Goal: Task Accomplishment & Management: Manage account settings

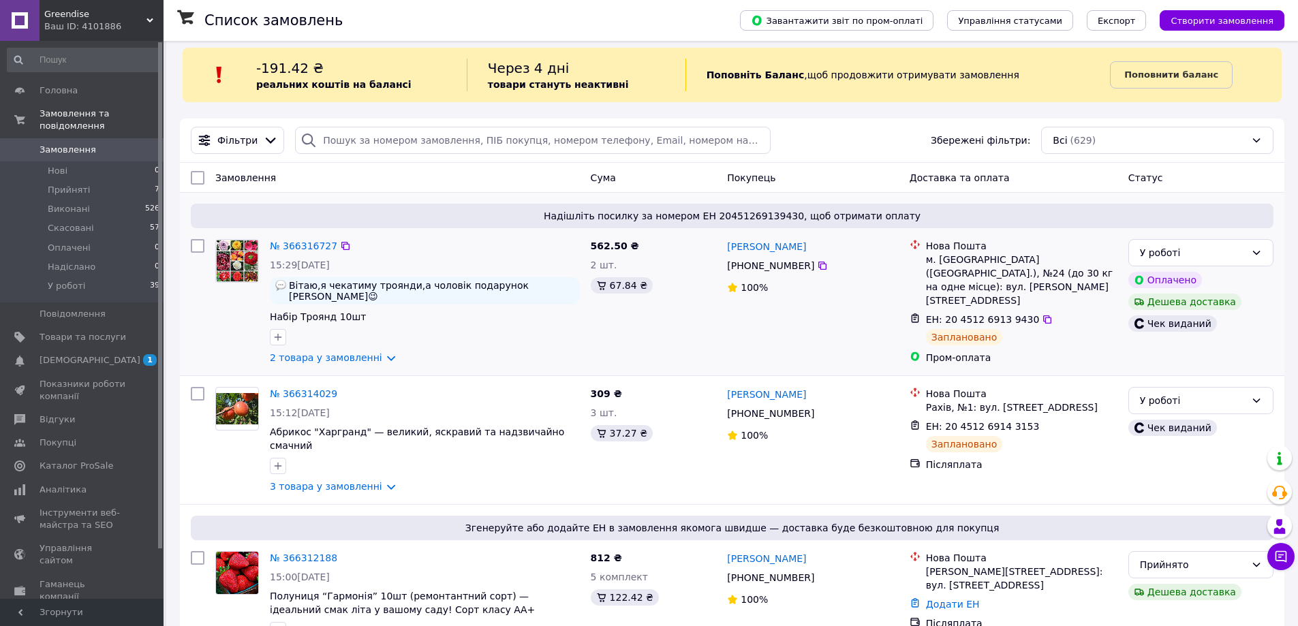
scroll to position [68, 0]
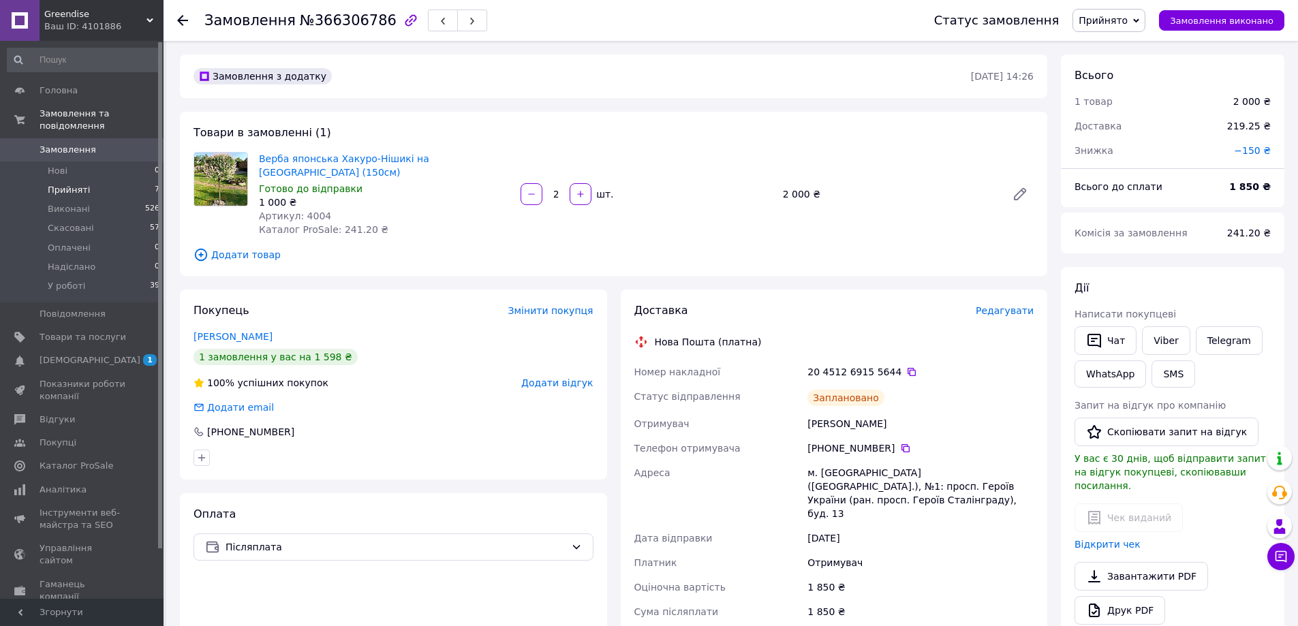
click at [52, 184] on span "Прийняті" at bounding box center [69, 190] width 42 height 12
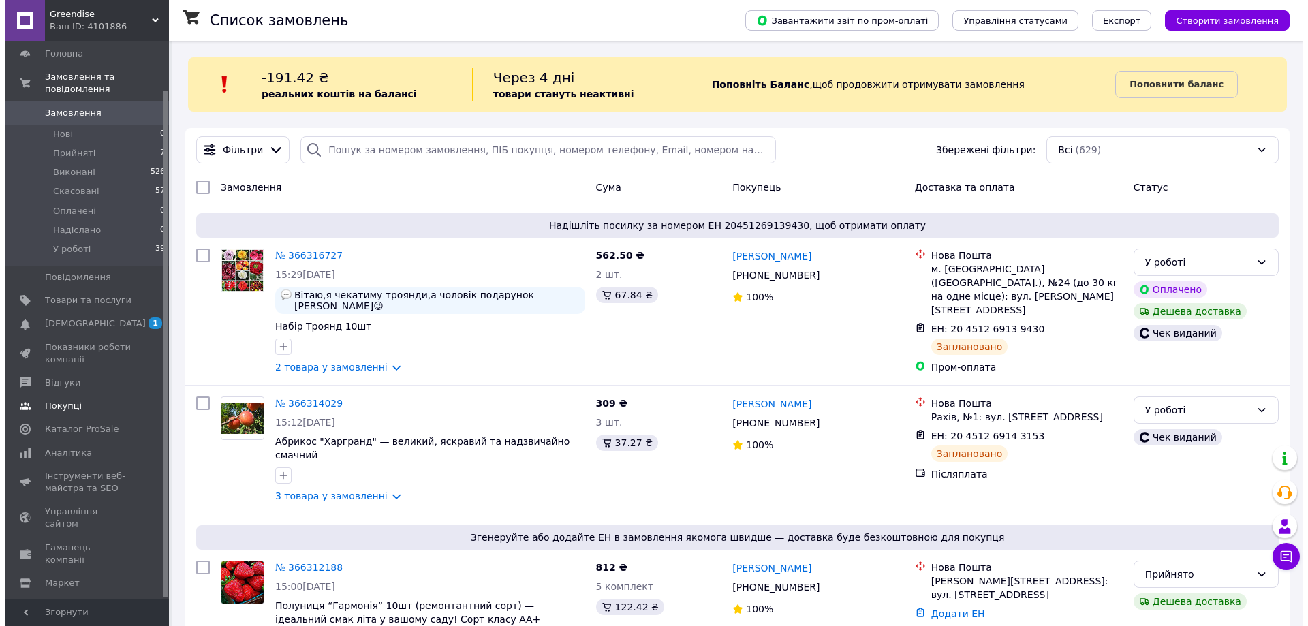
scroll to position [55, 0]
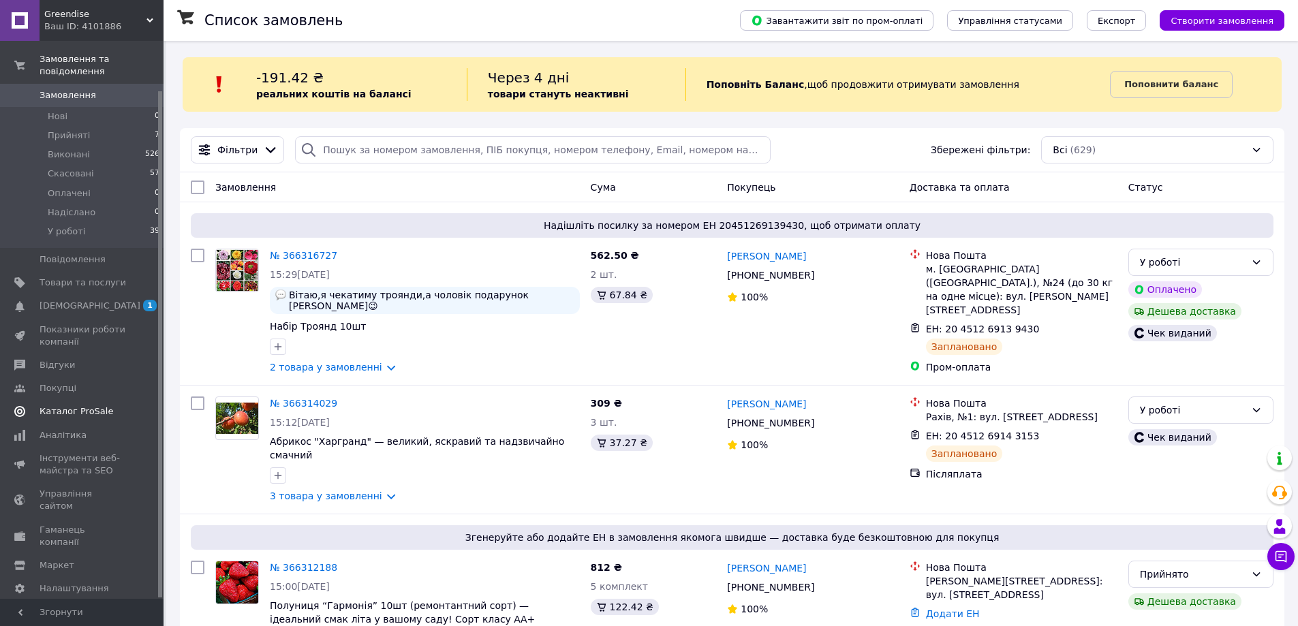
click at [46, 405] on span "Каталог ProSale" at bounding box center [77, 411] width 74 height 12
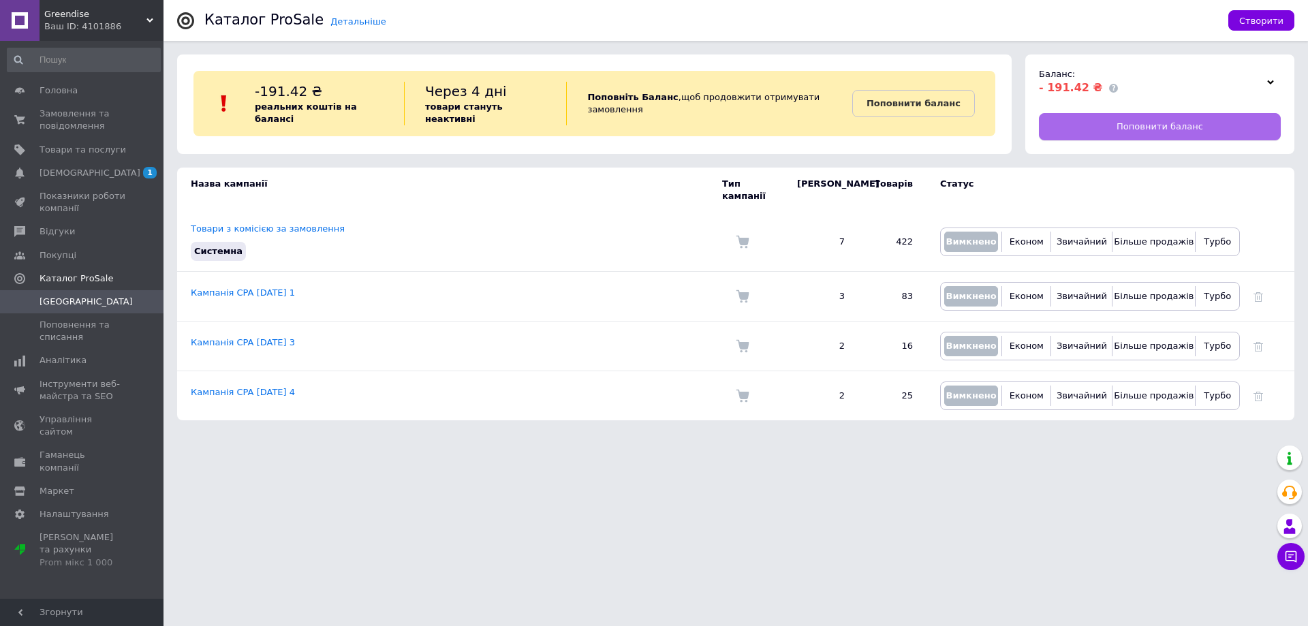
click at [1172, 119] on link "Поповнити баланс" at bounding box center [1160, 126] width 242 height 27
click at [95, 164] on link "Сповіщення 1 0" at bounding box center [84, 172] width 168 height 23
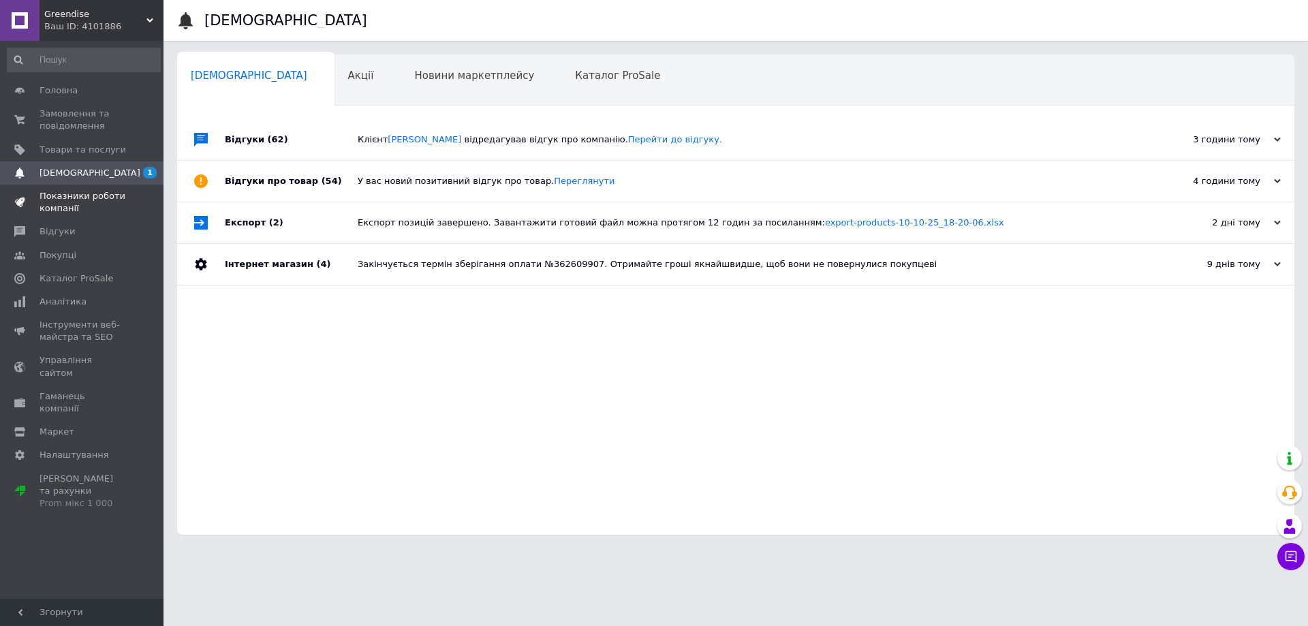
click at [105, 203] on span "Показники роботи компанії" at bounding box center [83, 202] width 87 height 25
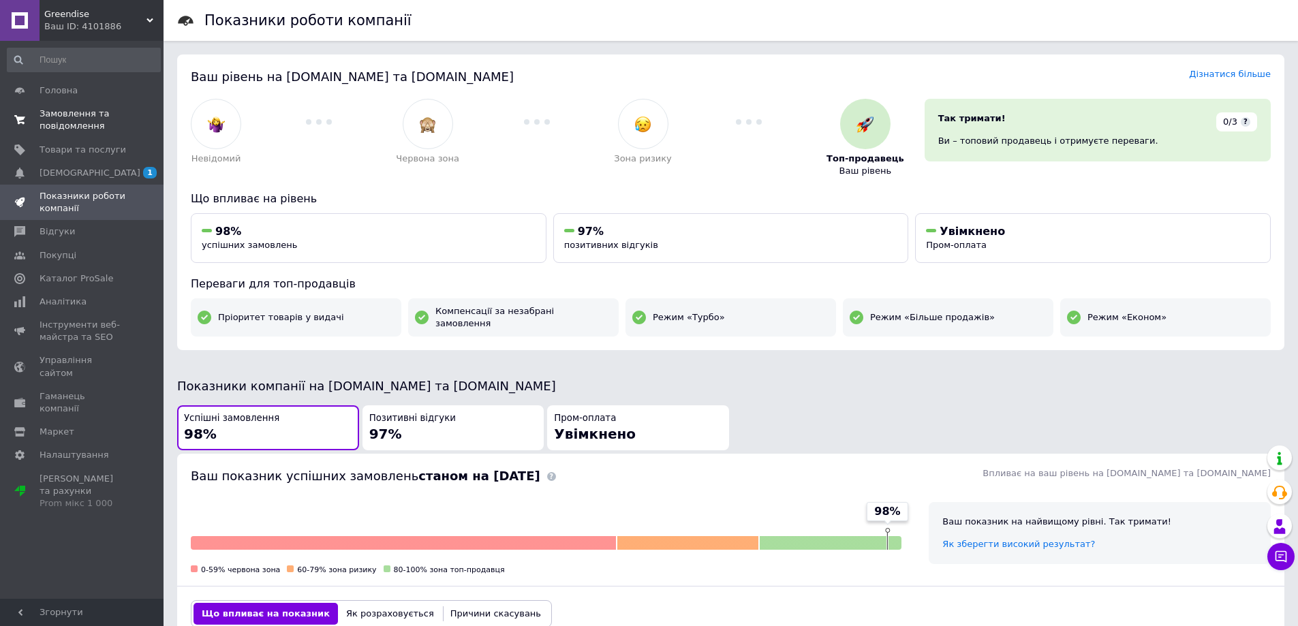
click at [78, 130] on span "Замовлення та повідомлення" at bounding box center [83, 120] width 87 height 25
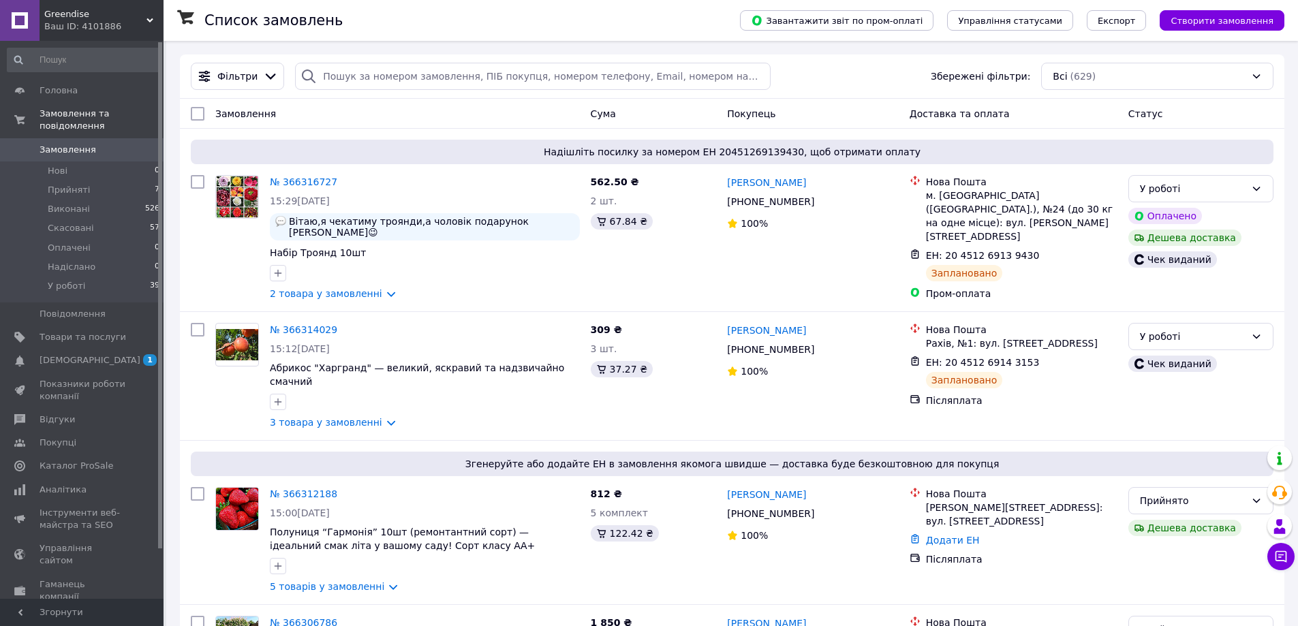
click at [101, 18] on span "Greendise" at bounding box center [95, 14] width 102 height 12
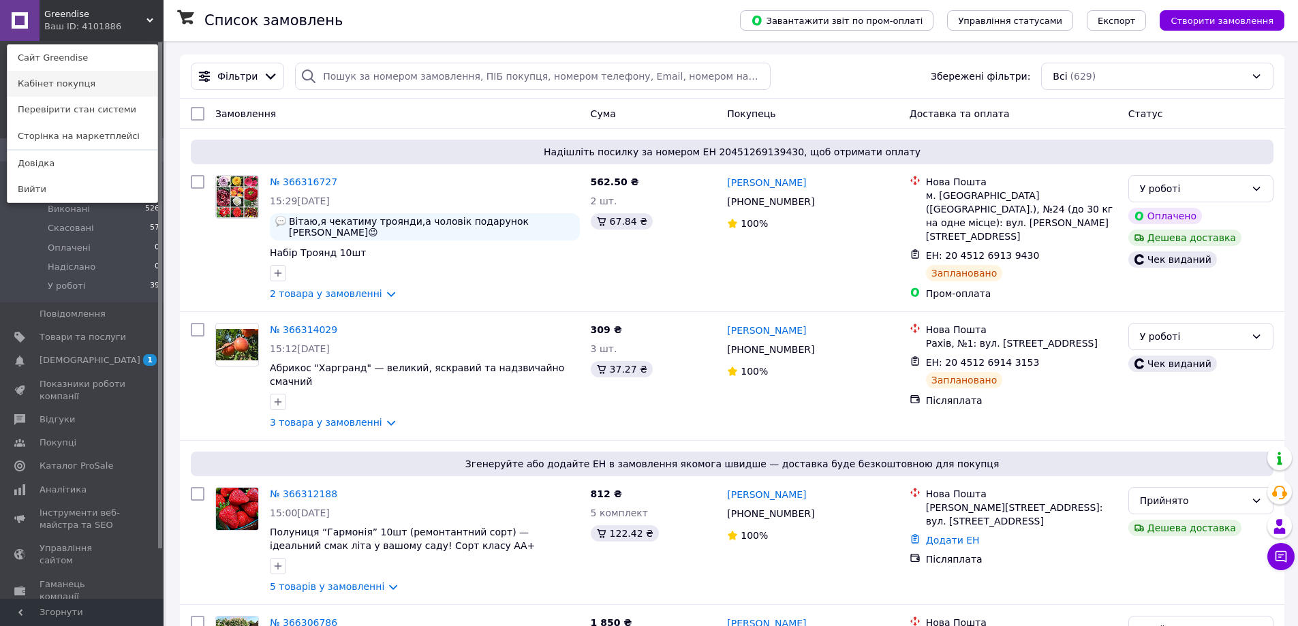
click at [138, 81] on link "Кабінет покупця" at bounding box center [82, 84] width 150 height 26
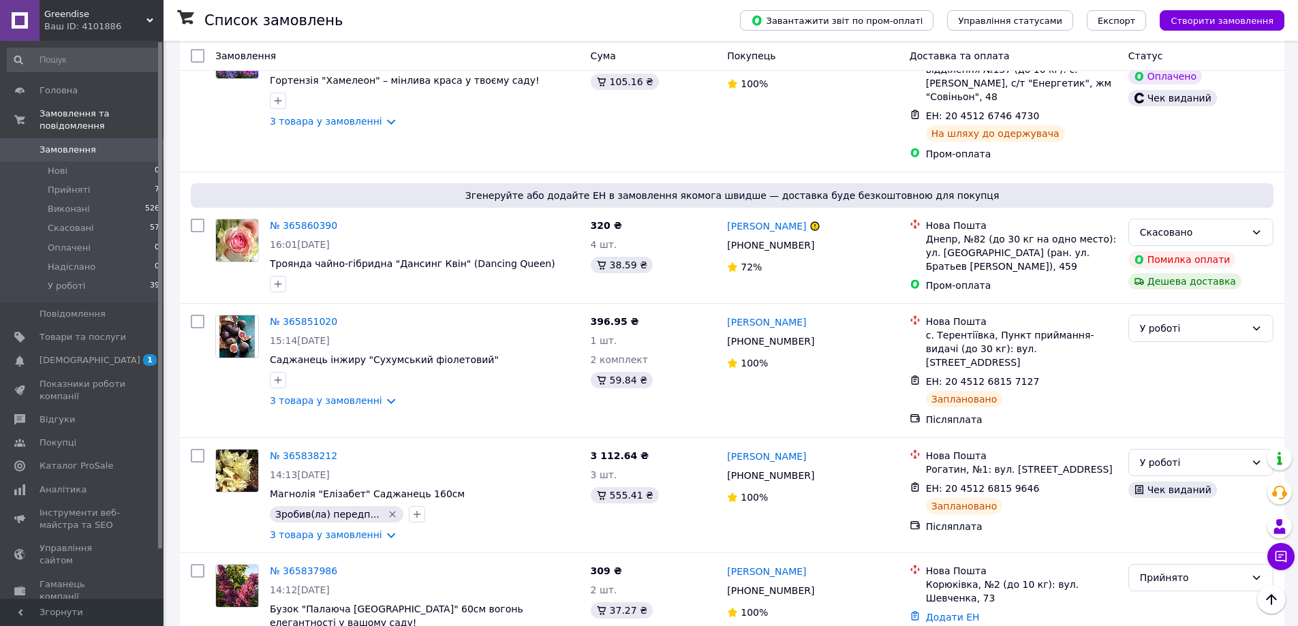
scroll to position [3543, 0]
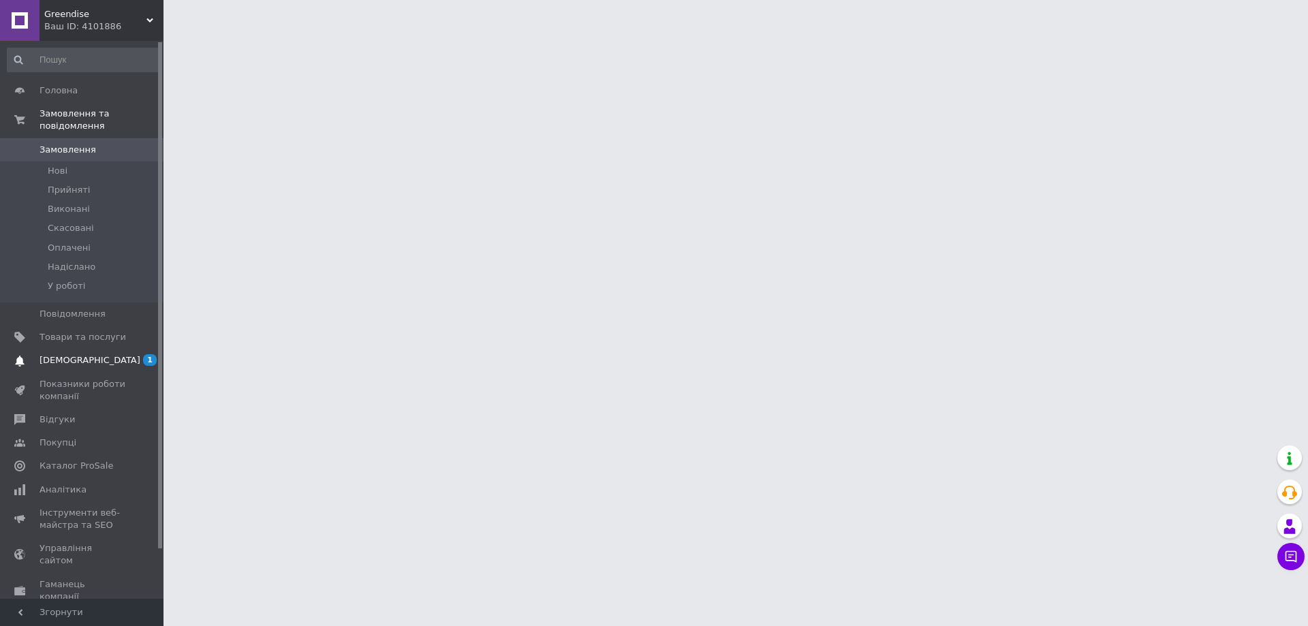
drag, startPoint x: 91, startPoint y: 353, endPoint x: 119, endPoint y: 353, distance: 27.9
click at [91, 354] on span "[DEMOGRAPHIC_DATA]" at bounding box center [83, 360] width 87 height 12
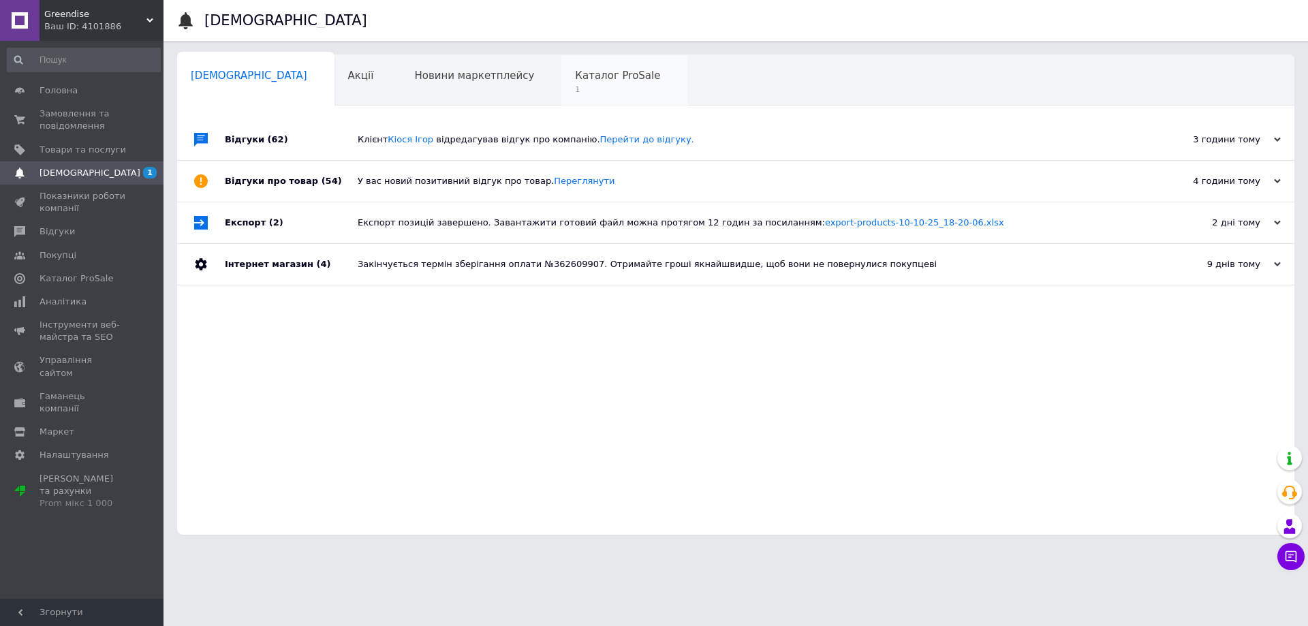
click at [575, 91] on span "1" at bounding box center [617, 89] width 85 height 10
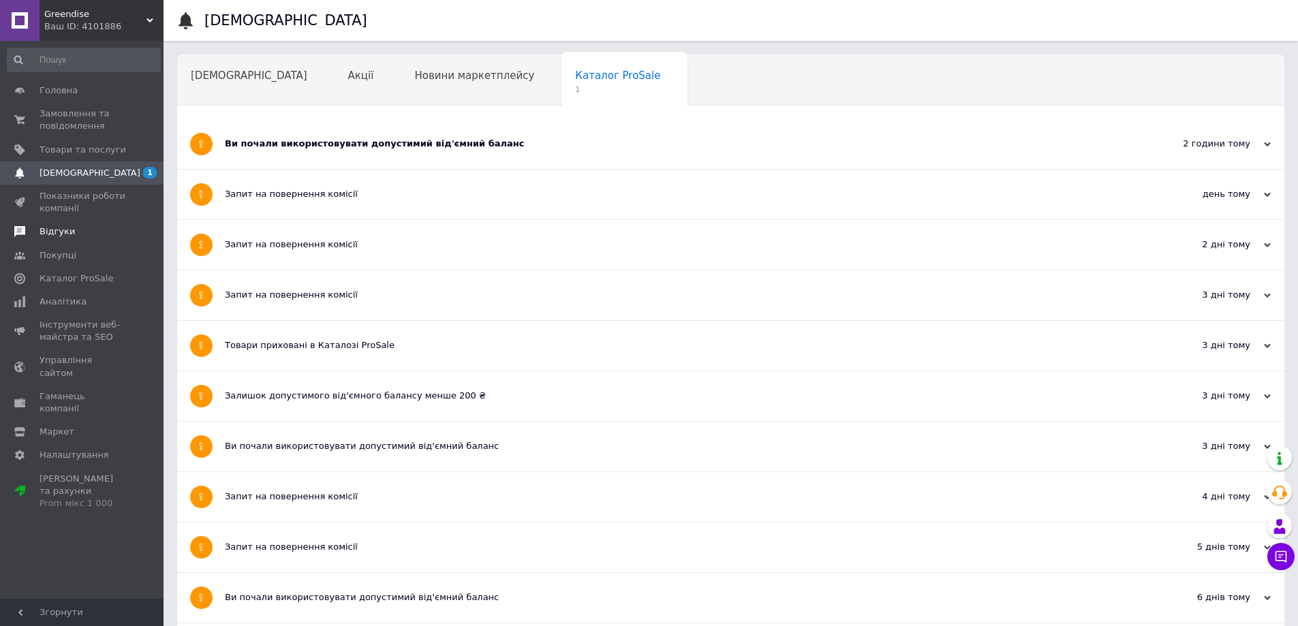
click at [63, 240] on link "Відгуки" at bounding box center [84, 231] width 168 height 23
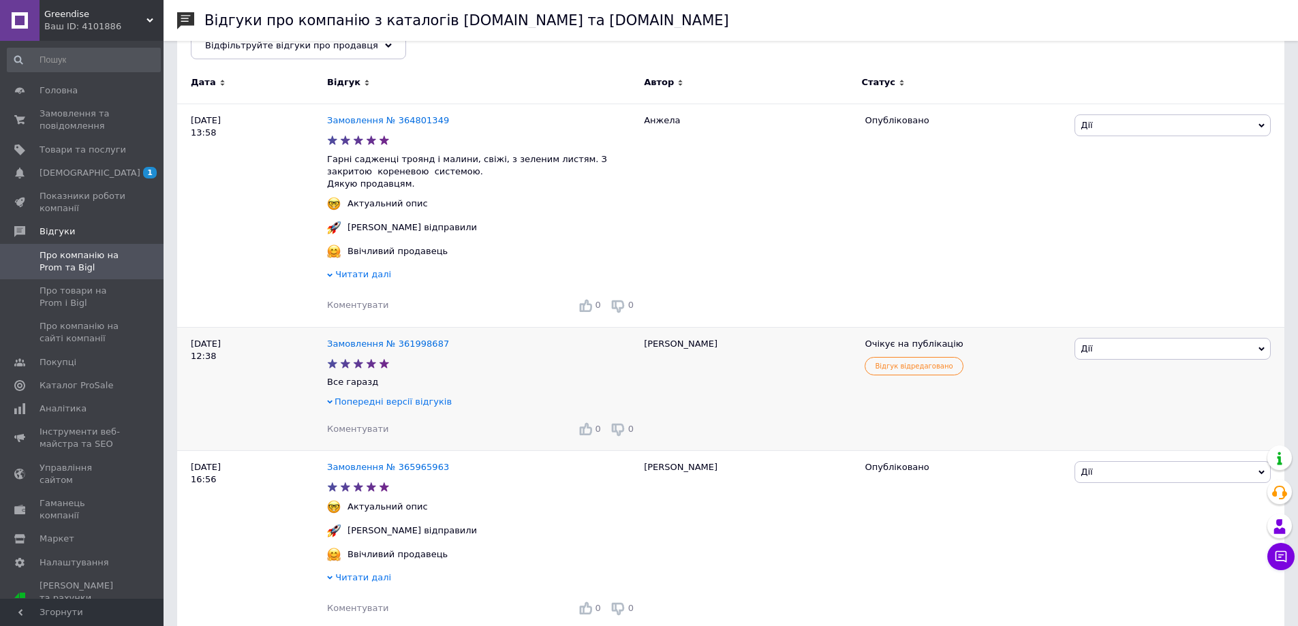
scroll to position [273, 0]
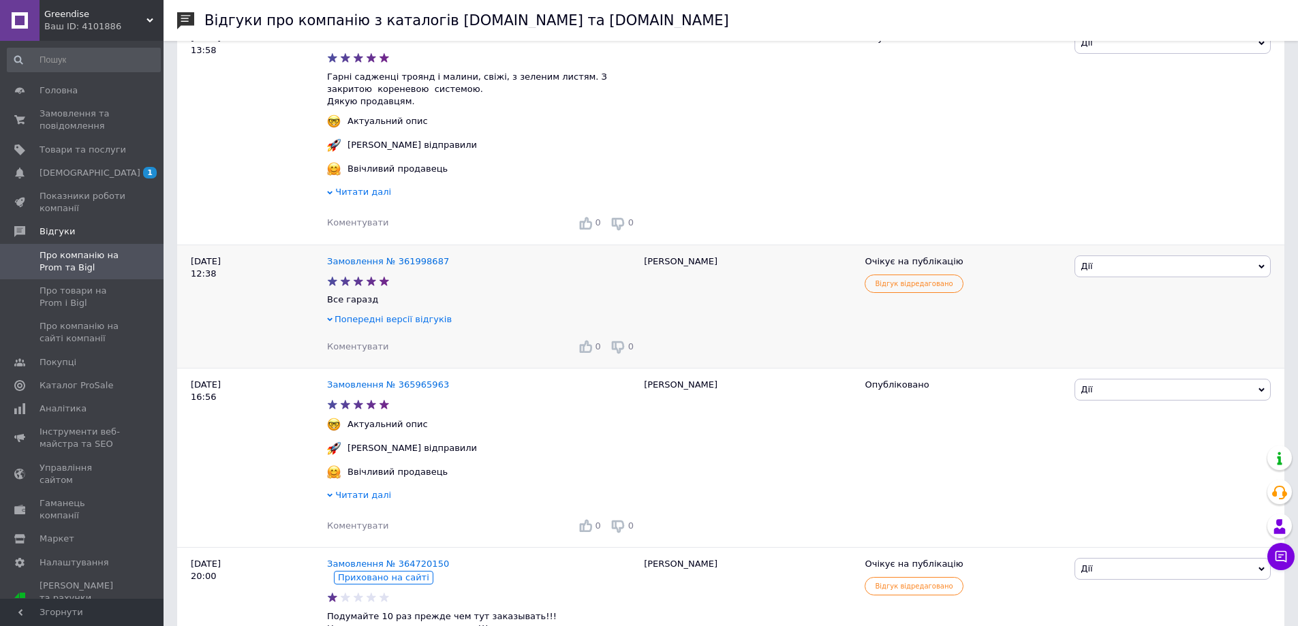
click at [1160, 274] on span "Дії" at bounding box center [1172, 266] width 196 height 22
click at [1132, 332] on li "Опублікувати" at bounding box center [1172, 330] width 195 height 19
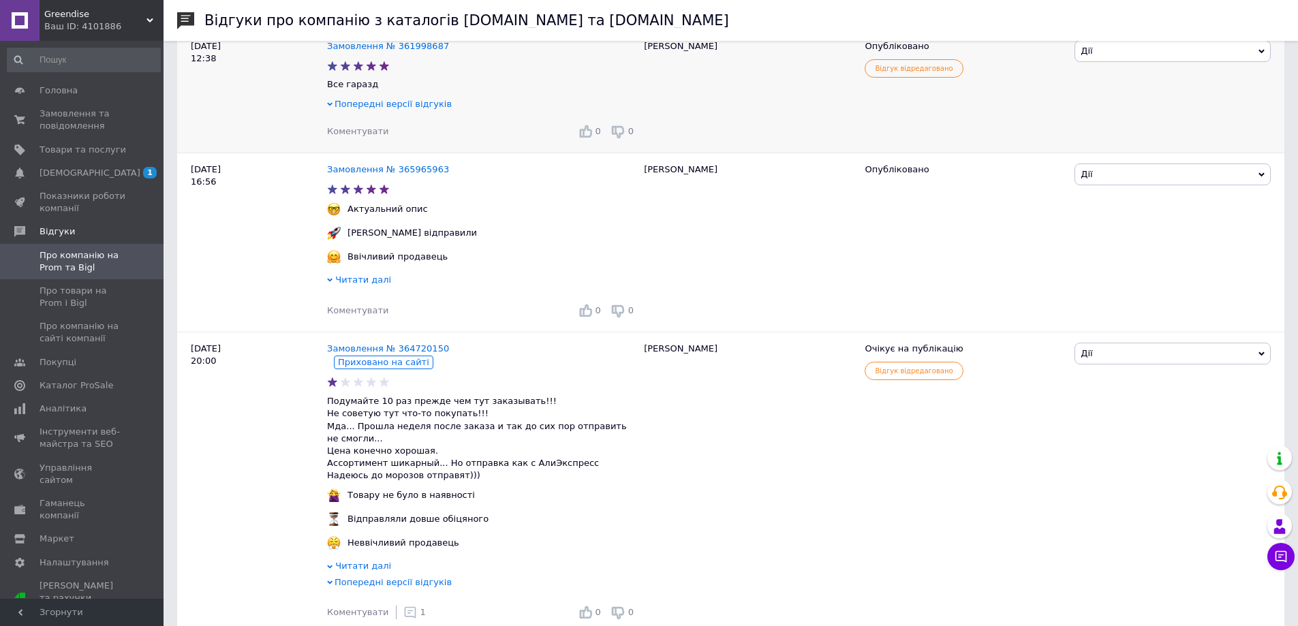
scroll to position [545, 0]
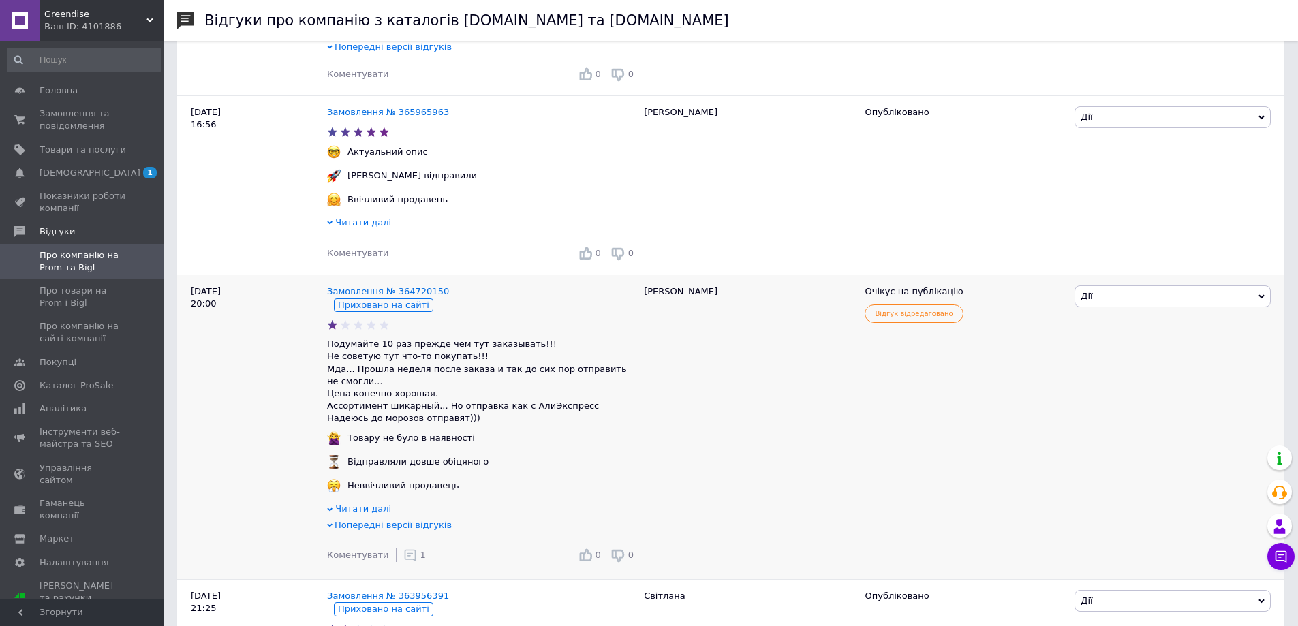
click at [1085, 300] on span "Дії" at bounding box center [1087, 296] width 12 height 10
click at [959, 458] on div "Очікує на публікацію Відгук відредаговано" at bounding box center [964, 427] width 213 height 305
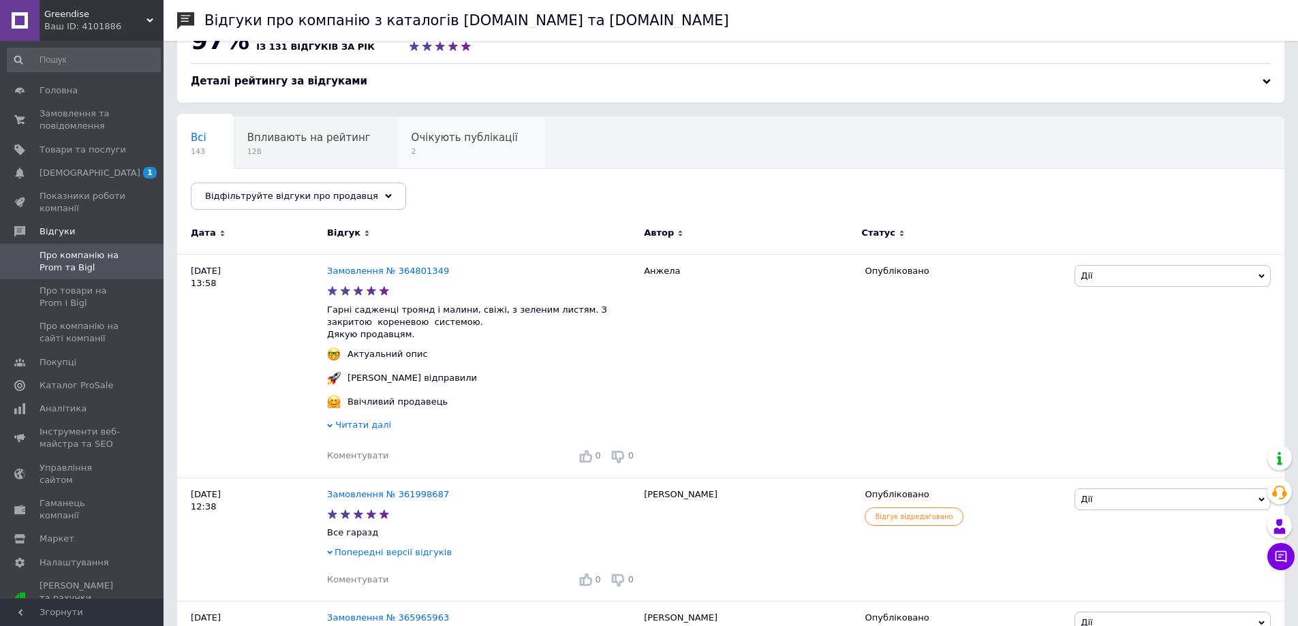
scroll to position [0, 0]
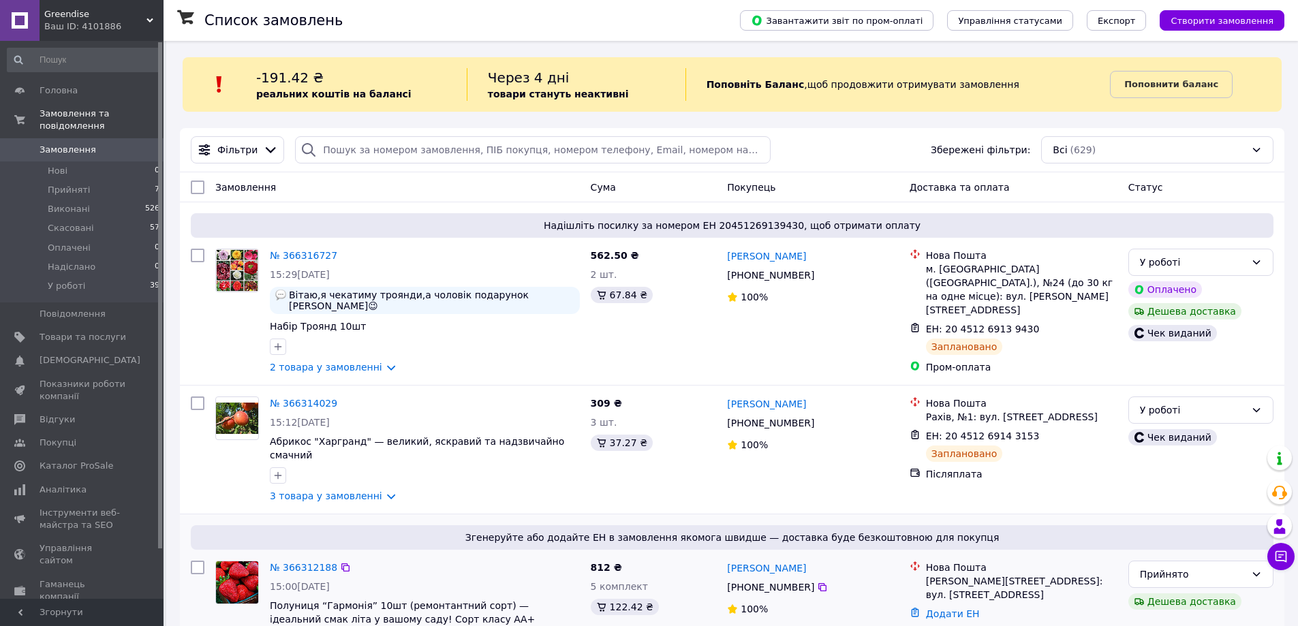
click at [205, 591] on div at bounding box center [197, 613] width 25 height 117
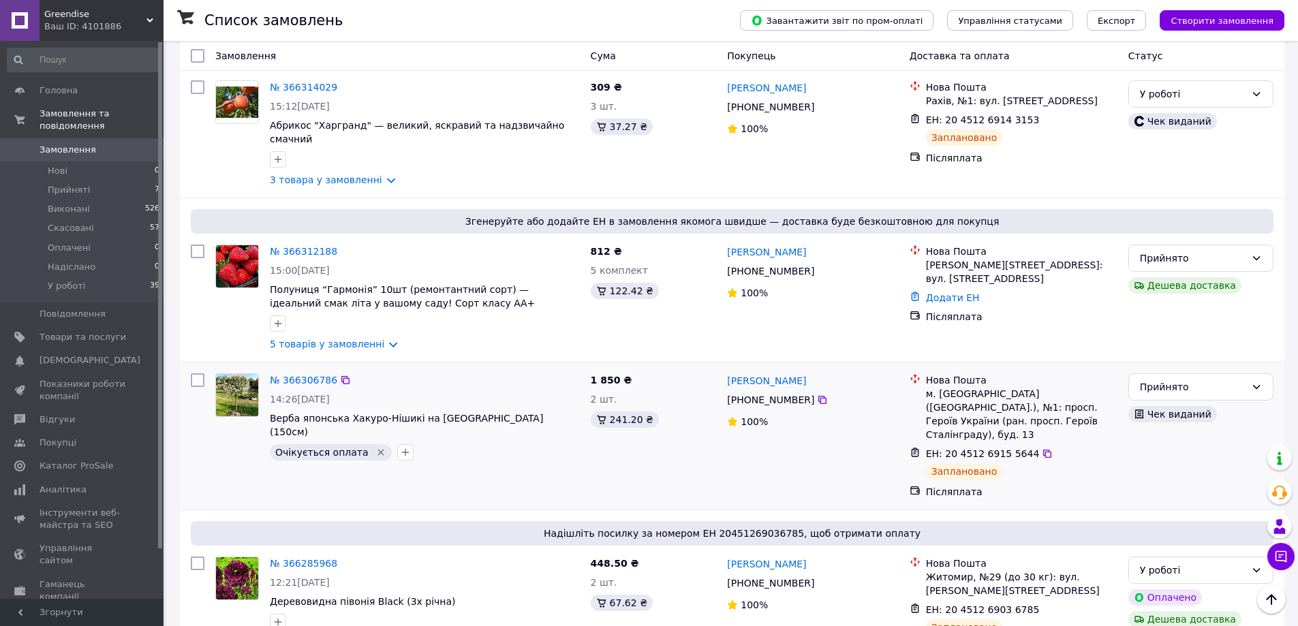
scroll to position [341, 0]
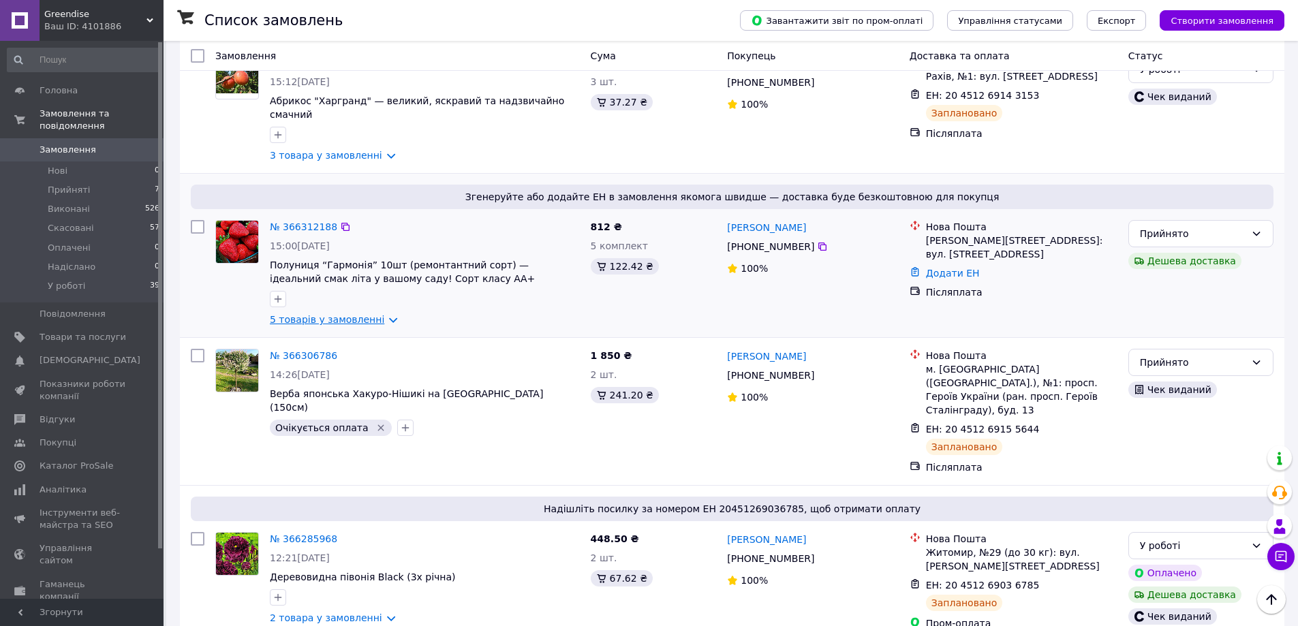
click at [330, 314] on link "5 товарів у замовленні" at bounding box center [327, 319] width 114 height 11
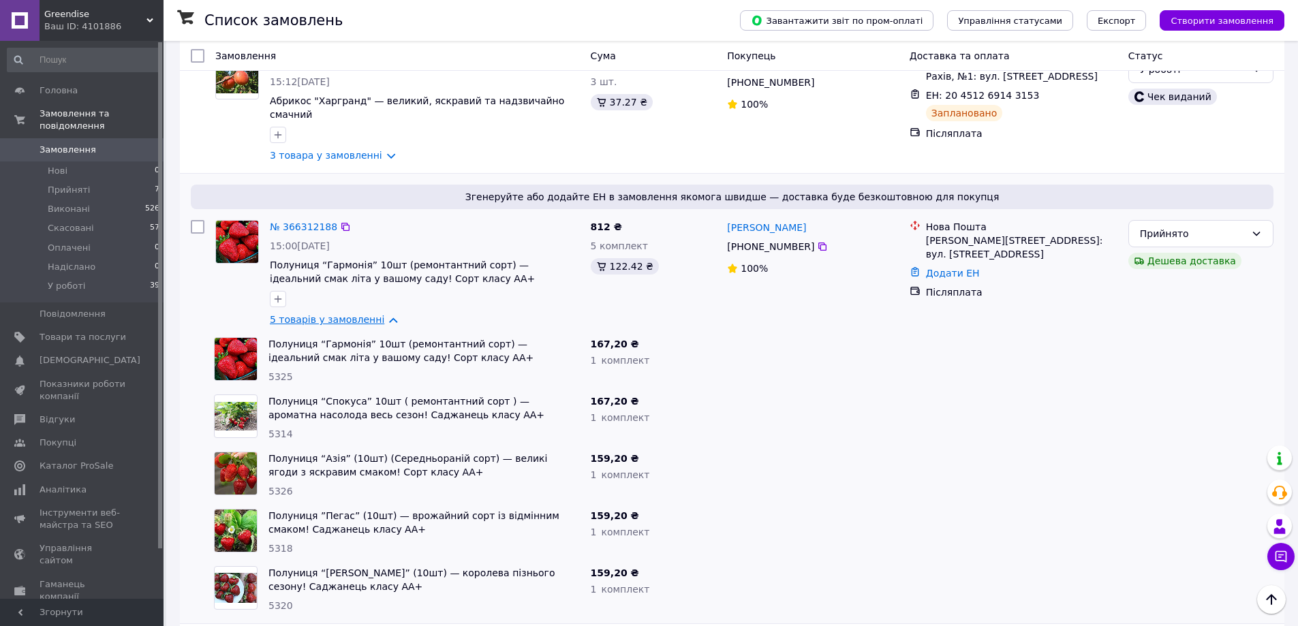
click at [341, 314] on link "5 товарів у замовленні" at bounding box center [327, 319] width 114 height 11
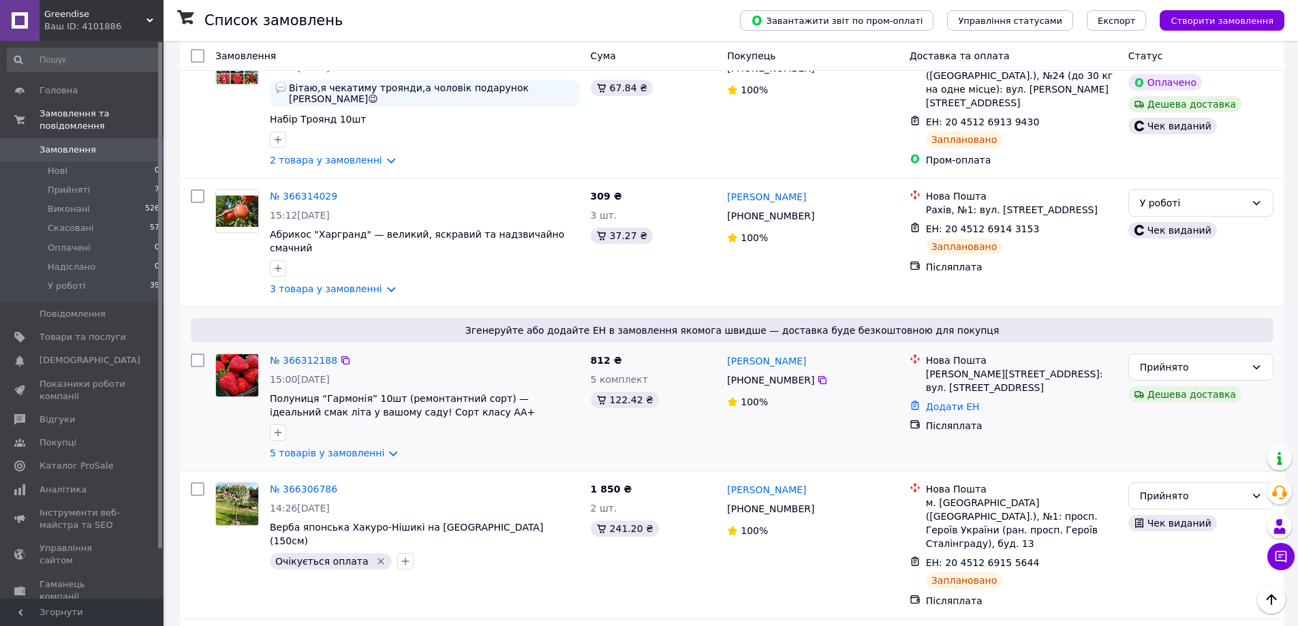
scroll to position [0, 0]
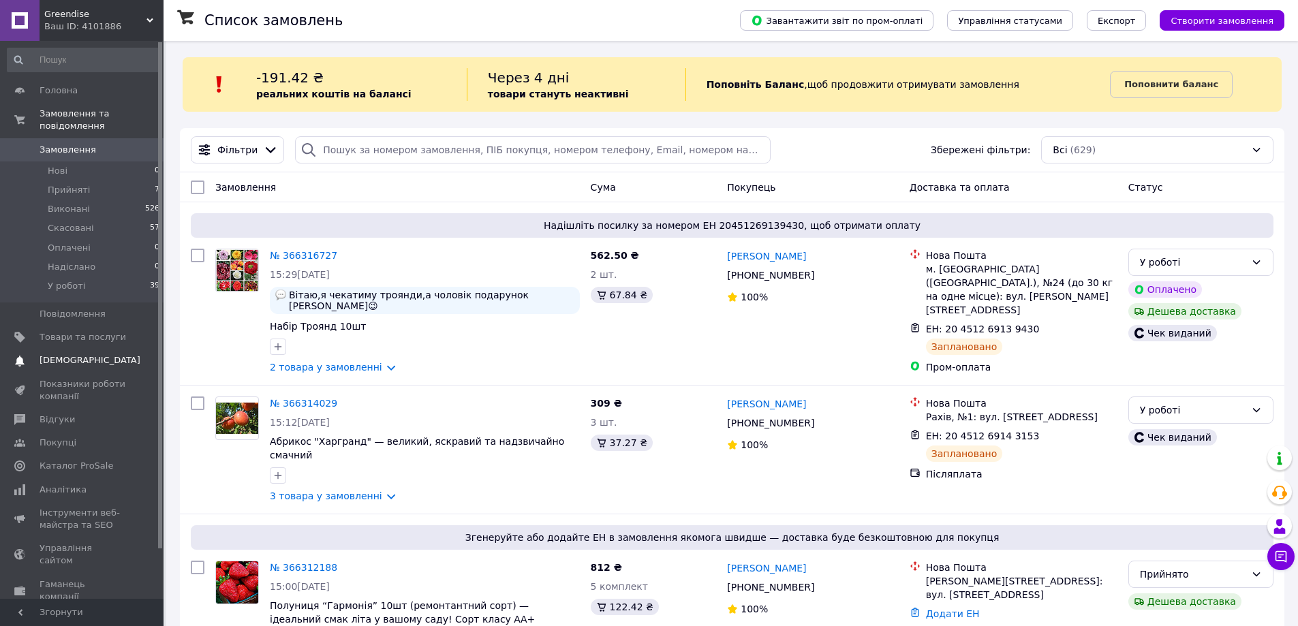
click at [53, 354] on span "[DEMOGRAPHIC_DATA]" at bounding box center [90, 360] width 101 height 12
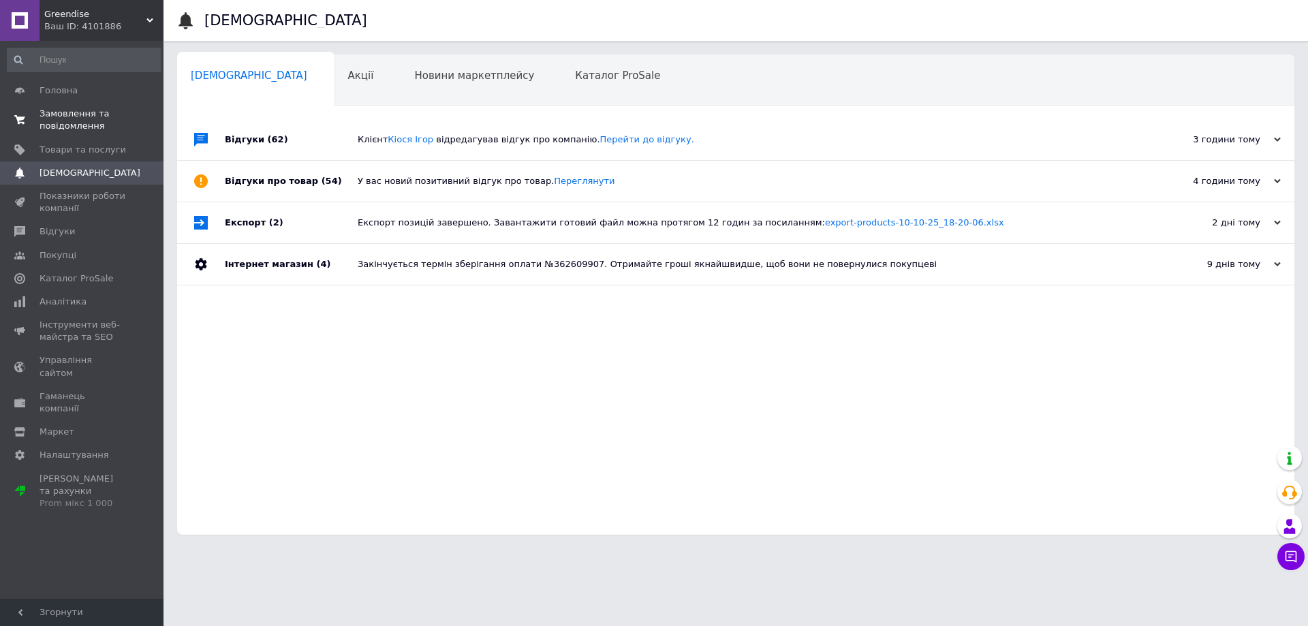
click at [62, 123] on span "Замовлення та повідомлення" at bounding box center [83, 120] width 87 height 25
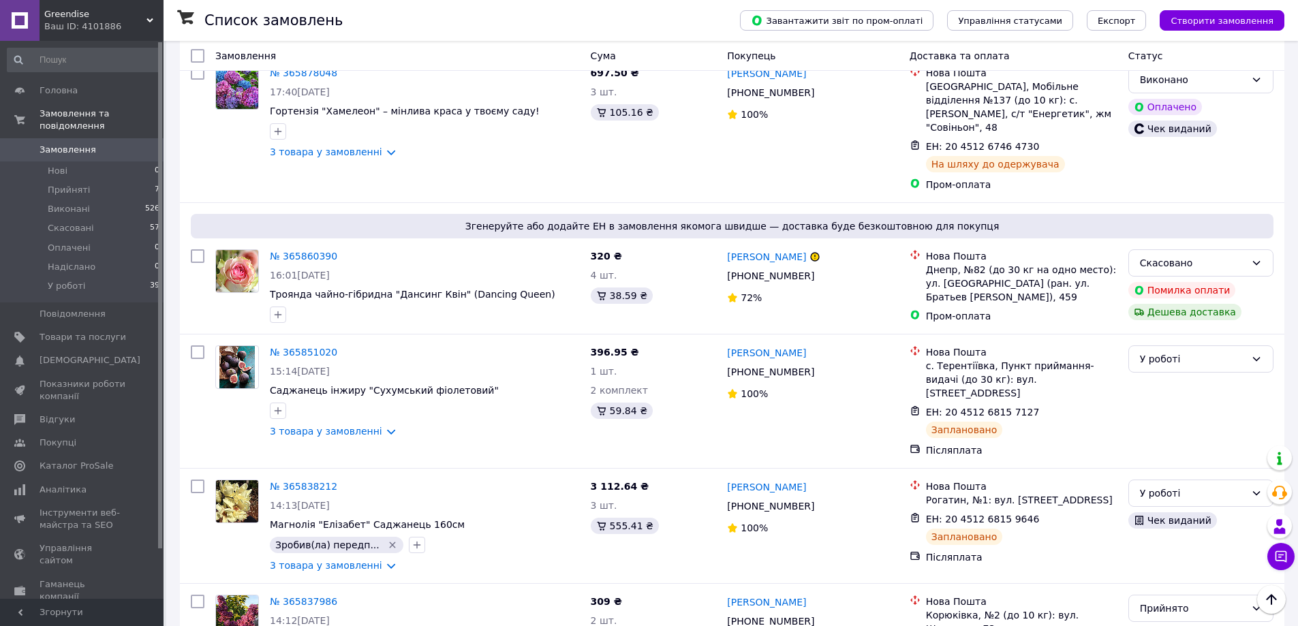
scroll to position [3475, 0]
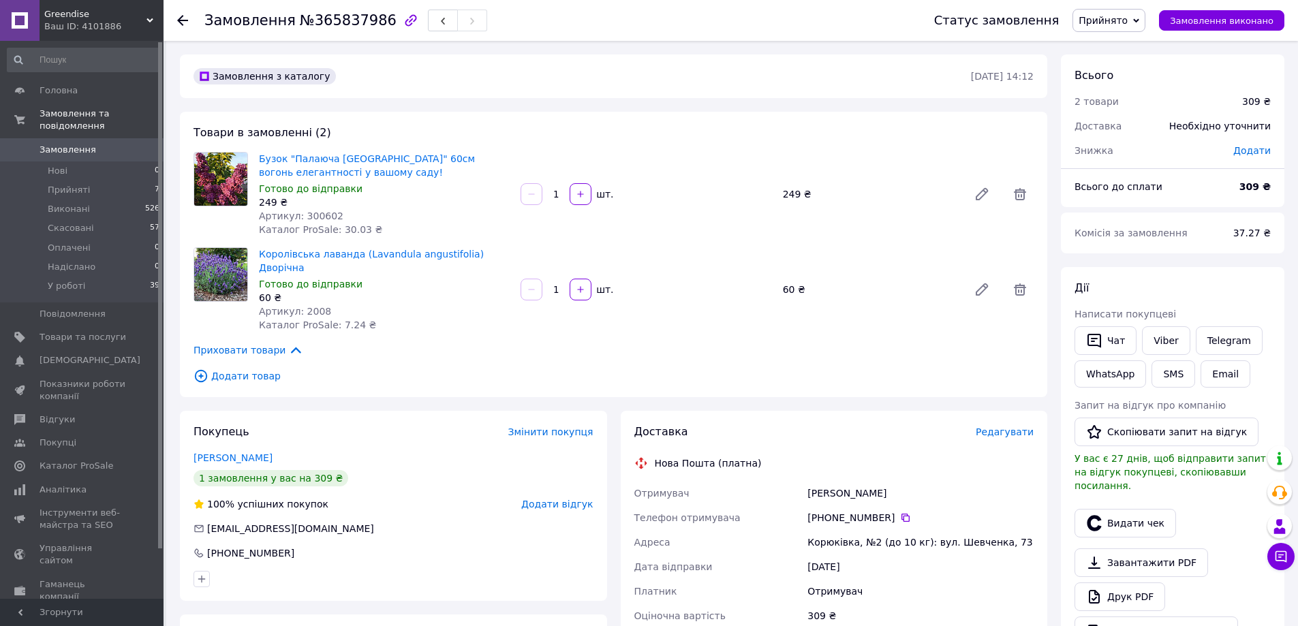
click at [185, 27] on div at bounding box center [190, 20] width 27 height 41
click at [180, 16] on icon at bounding box center [182, 20] width 11 height 11
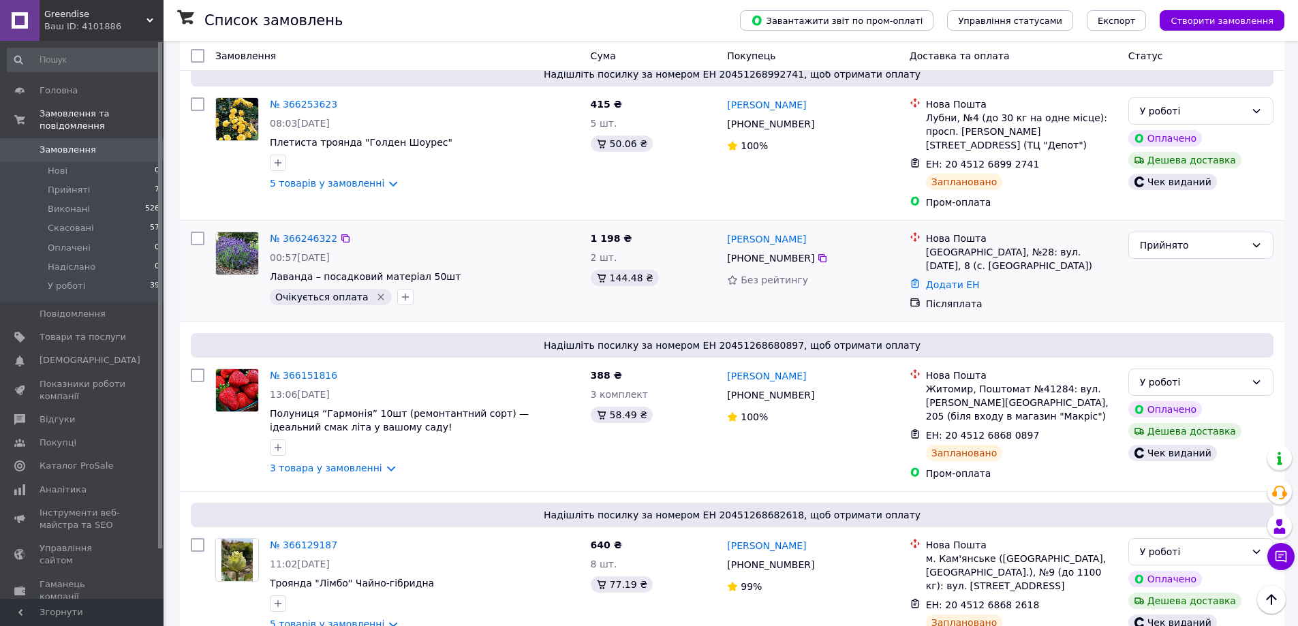
scroll to position [1703, 0]
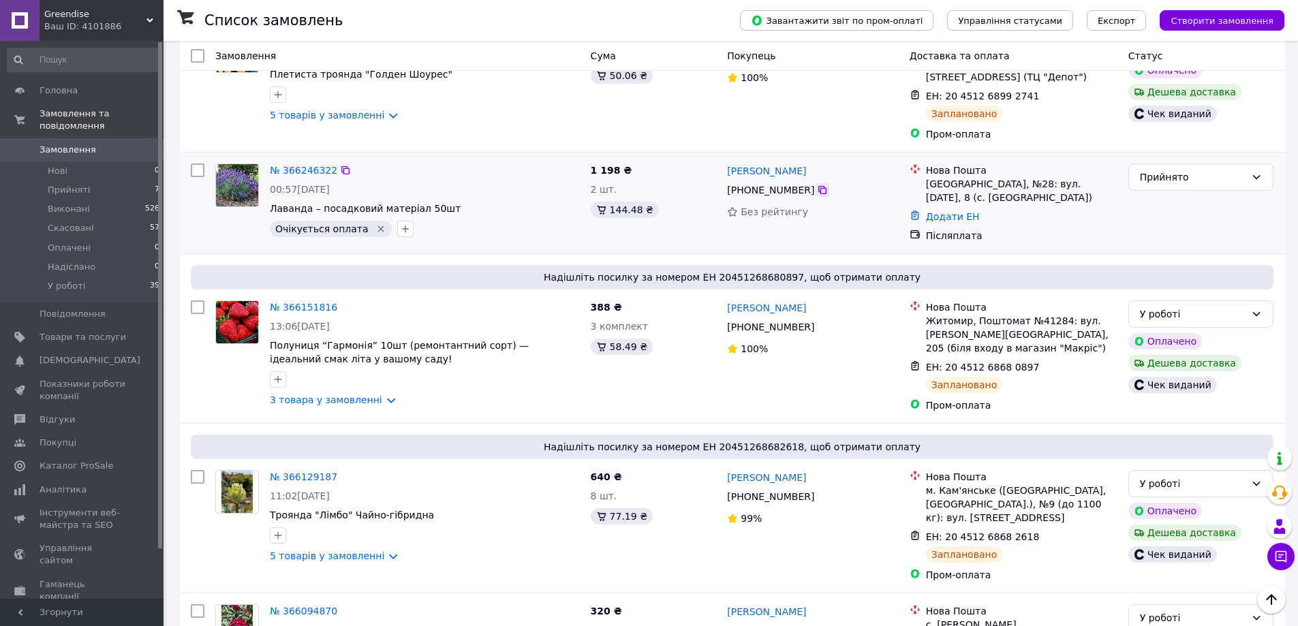
click at [818, 186] on icon at bounding box center [822, 190] width 8 height 8
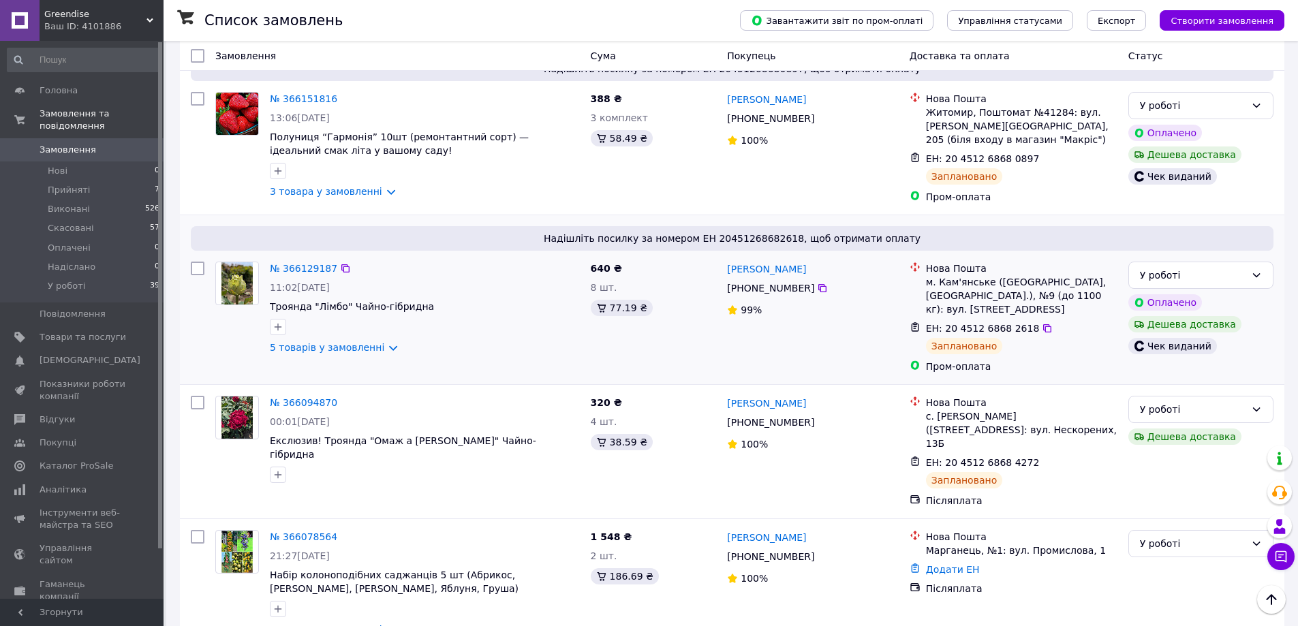
scroll to position [1976, 0]
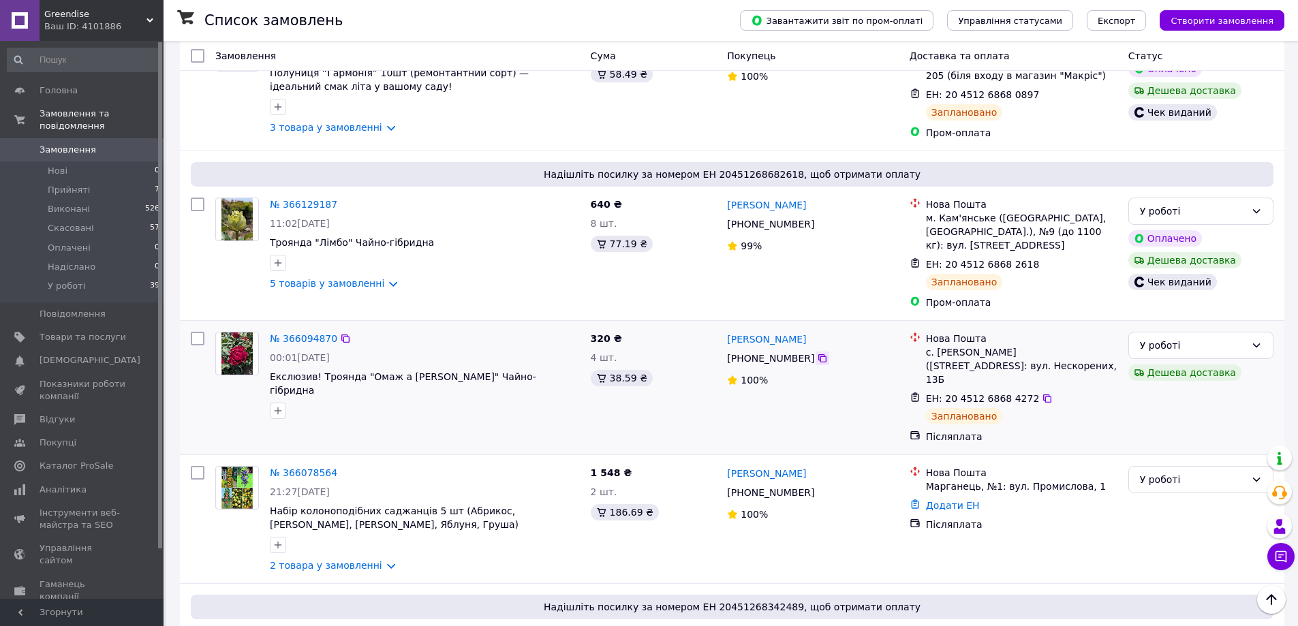
click at [817, 353] on icon at bounding box center [822, 358] width 11 height 11
click at [1282, 549] on button "Чат з покупцем" at bounding box center [1280, 556] width 27 height 27
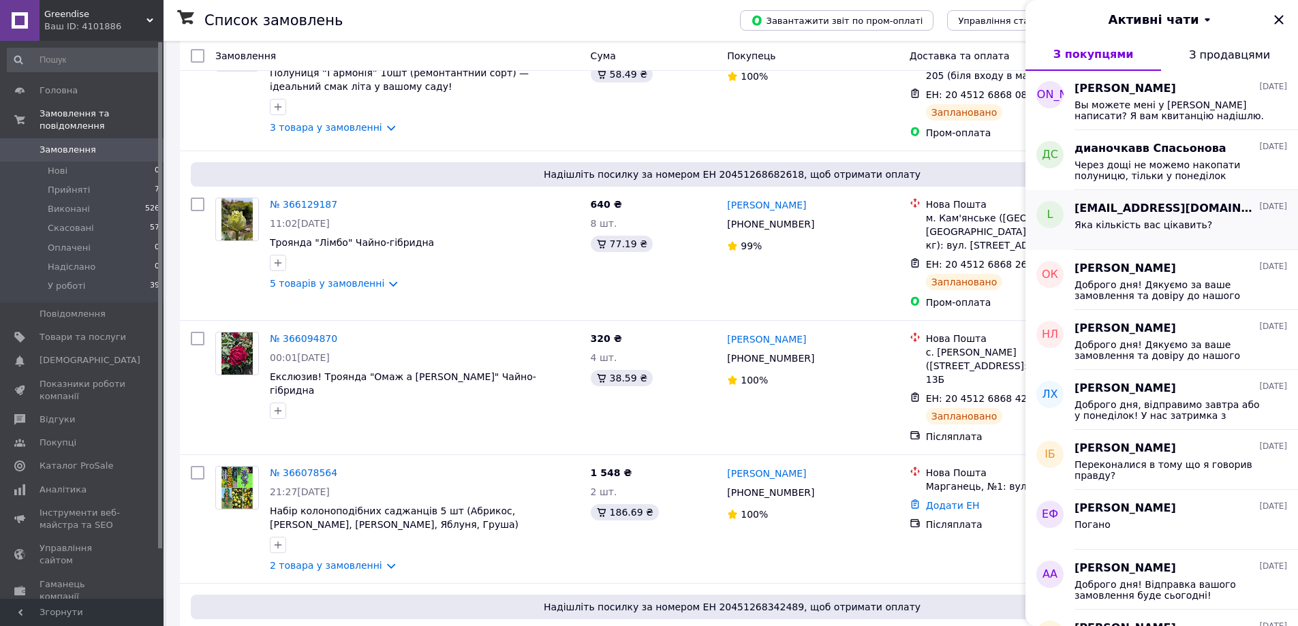
scroll to position [204, 0]
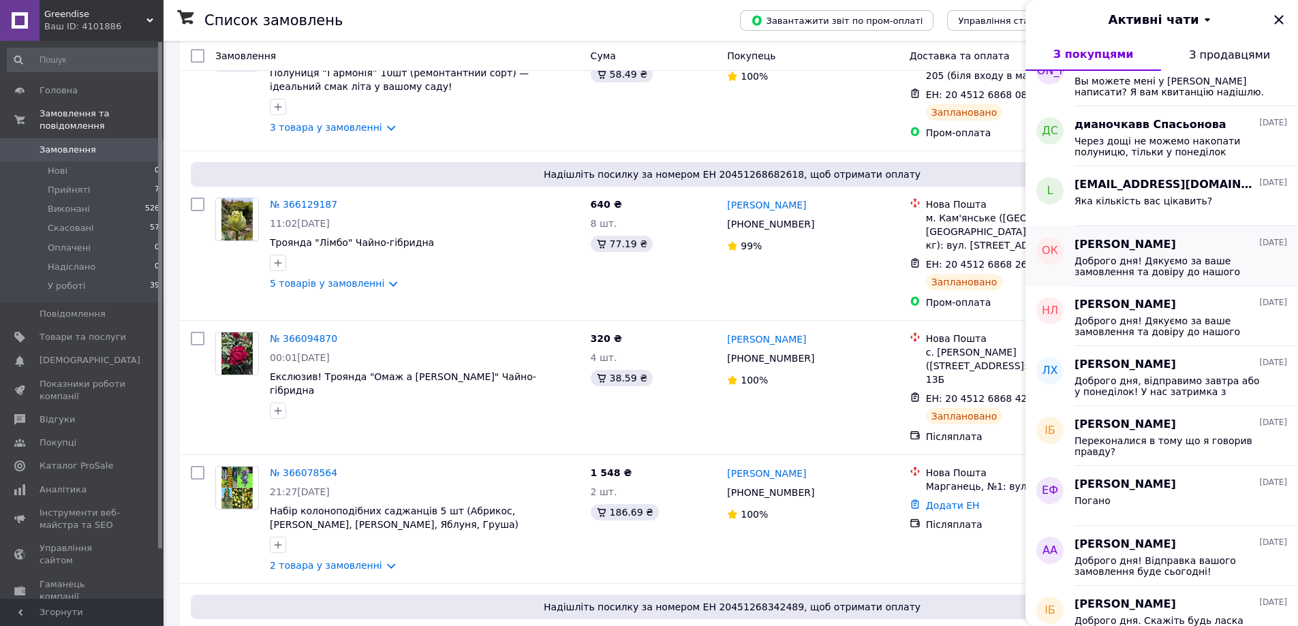
click at [1158, 257] on span "Доброго дня! Дякуємо за ваше замовлення та довіру до нашого магазину! Ваше замо…" at bounding box center [1170, 266] width 193 height 22
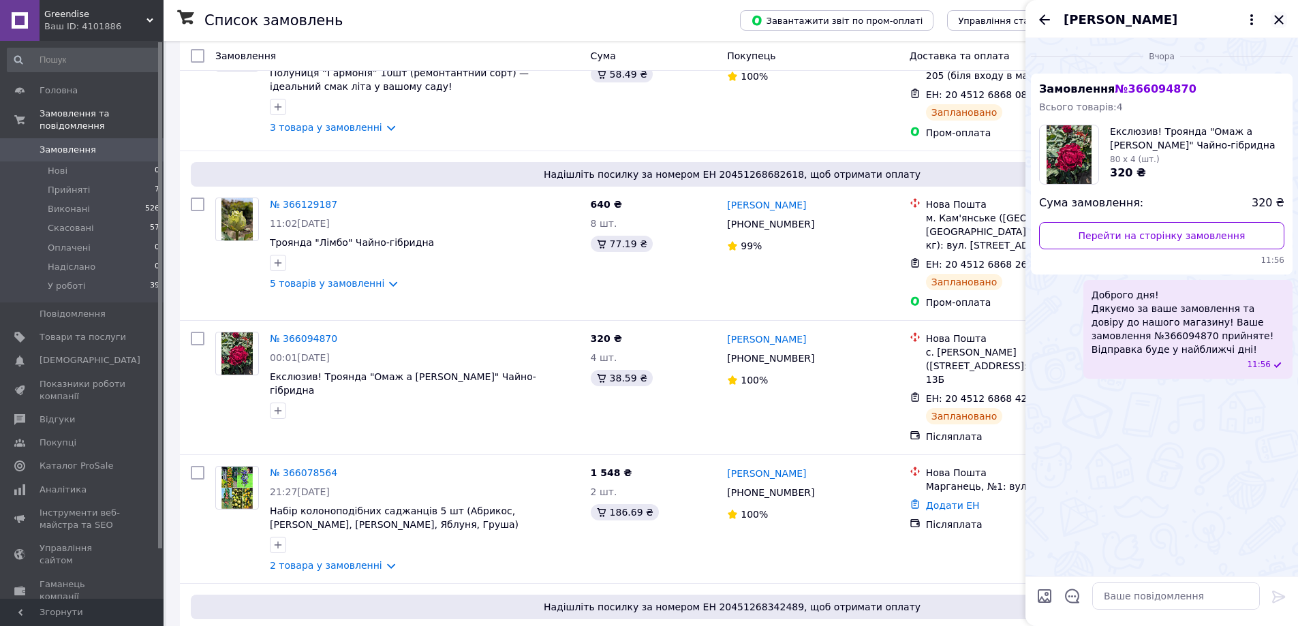
click at [1286, 17] on icon "Закрити" at bounding box center [1279, 20] width 16 height 16
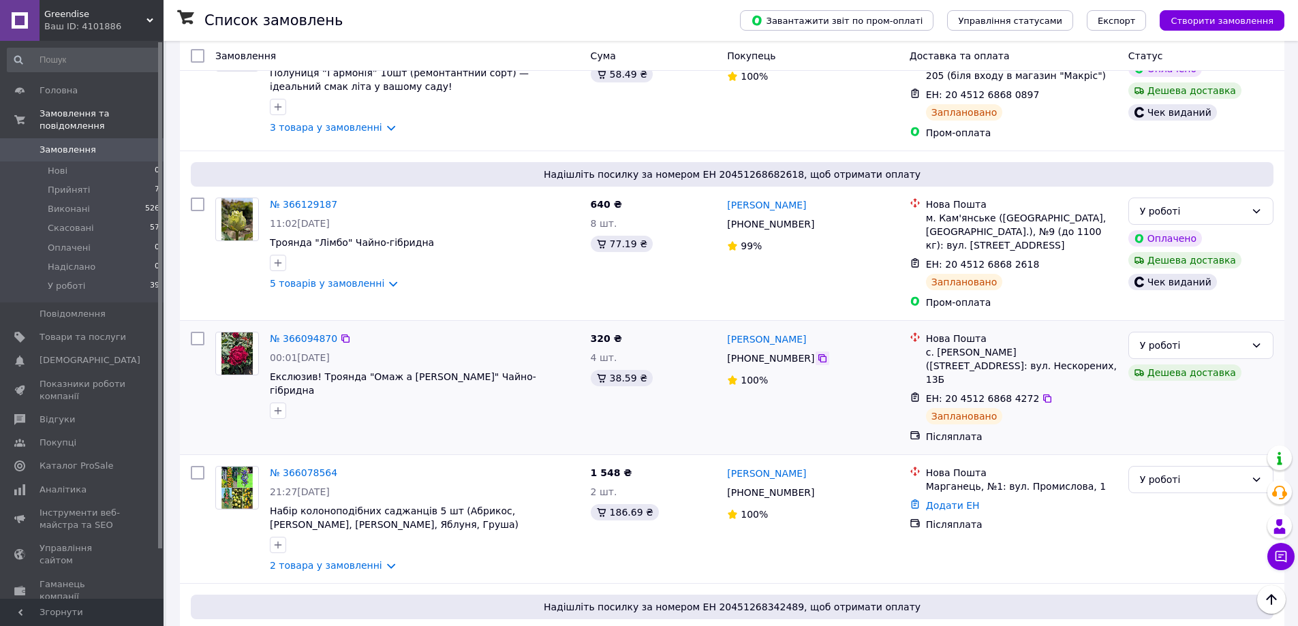
click at [819, 353] on icon at bounding box center [822, 358] width 11 height 11
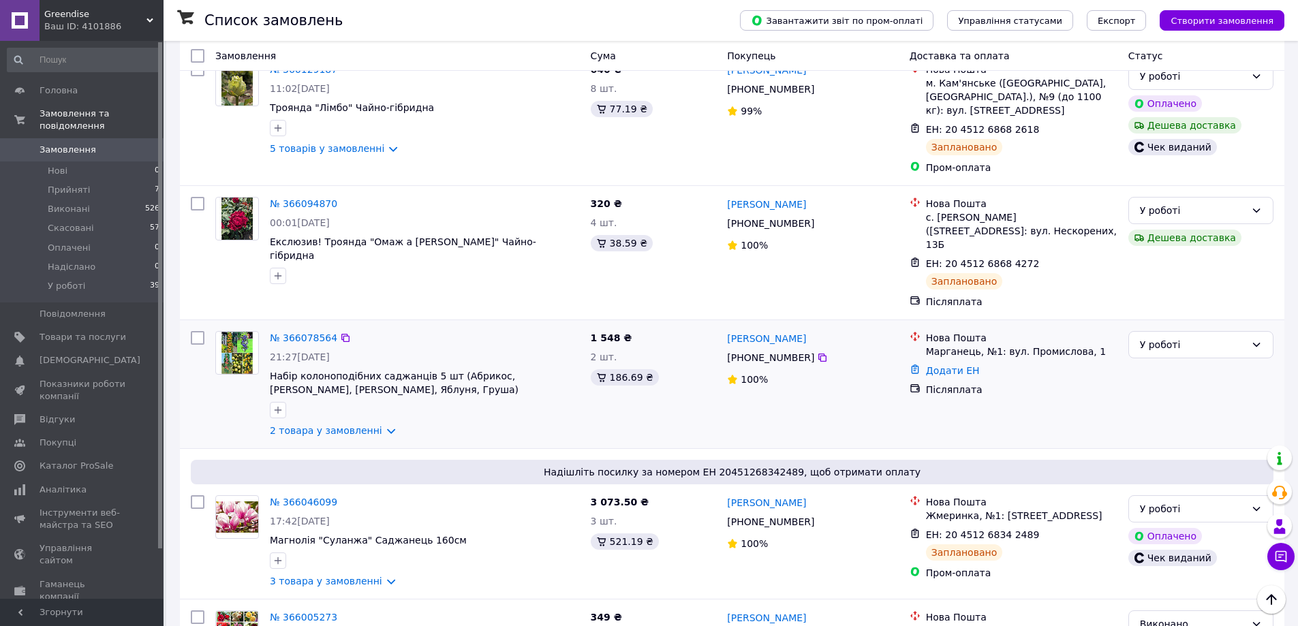
scroll to position [2112, 0]
click at [330, 424] on link "2 товара у замовленні" at bounding box center [326, 429] width 112 height 11
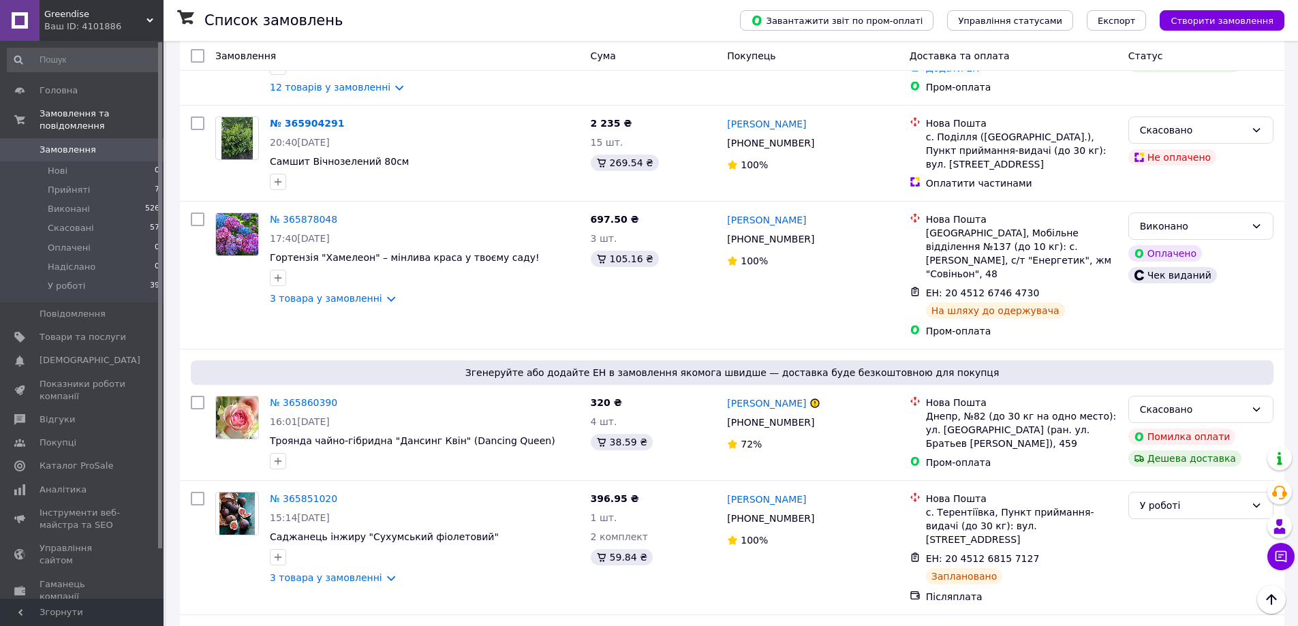
scroll to position [3475, 0]
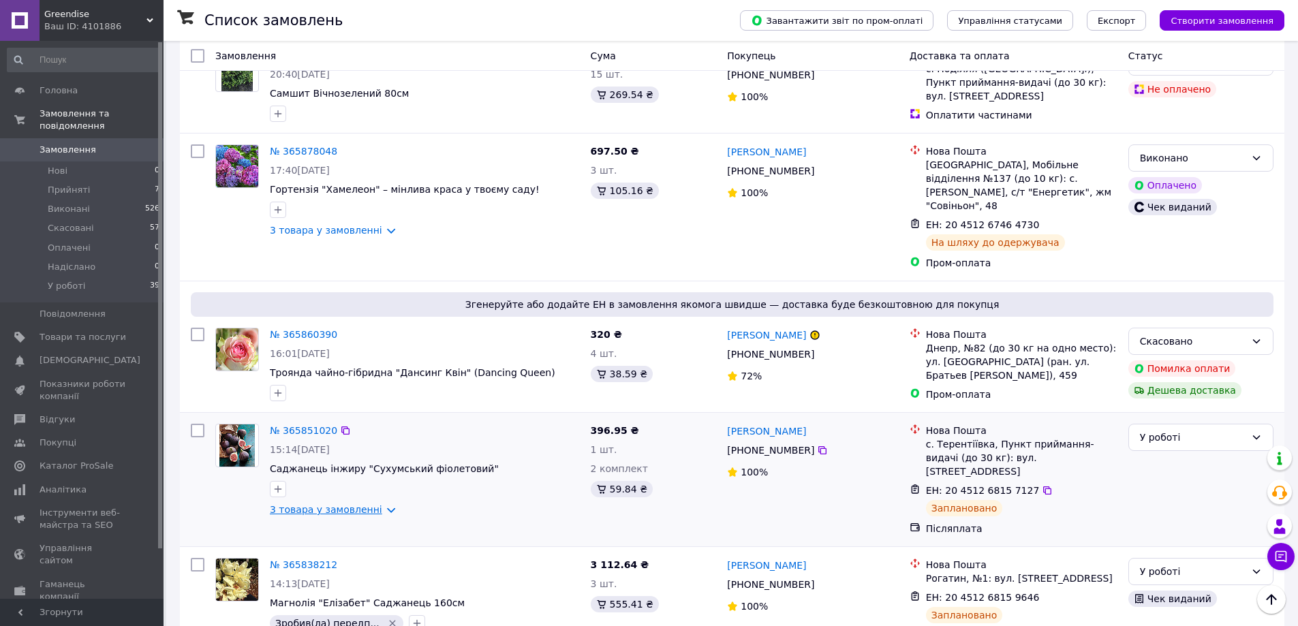
click at [356, 504] on link "3 товара у замовленні" at bounding box center [326, 509] width 112 height 11
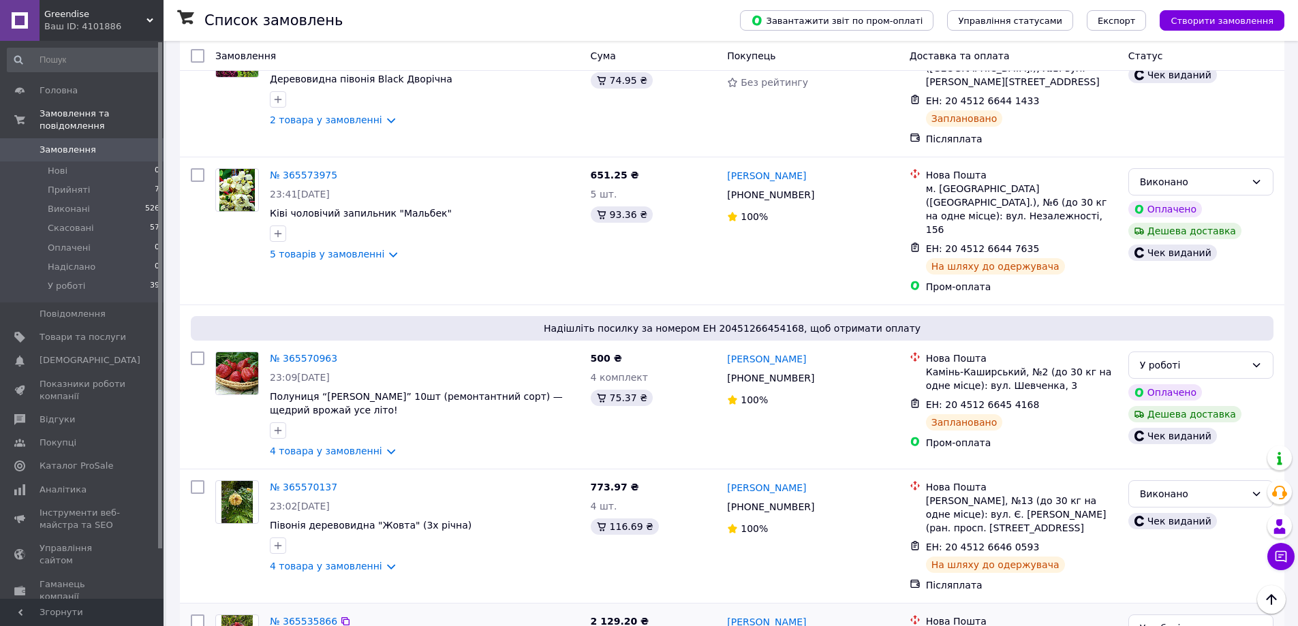
scroll to position [6741, 0]
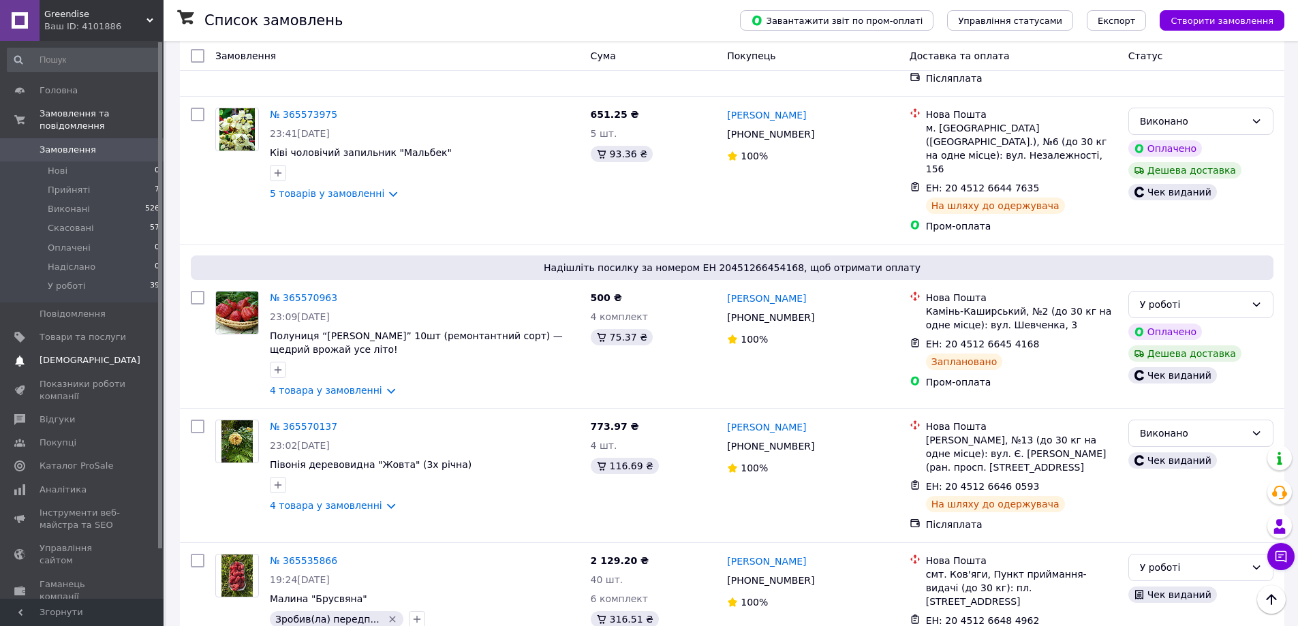
click at [63, 354] on span "[DEMOGRAPHIC_DATA]" at bounding box center [90, 360] width 101 height 12
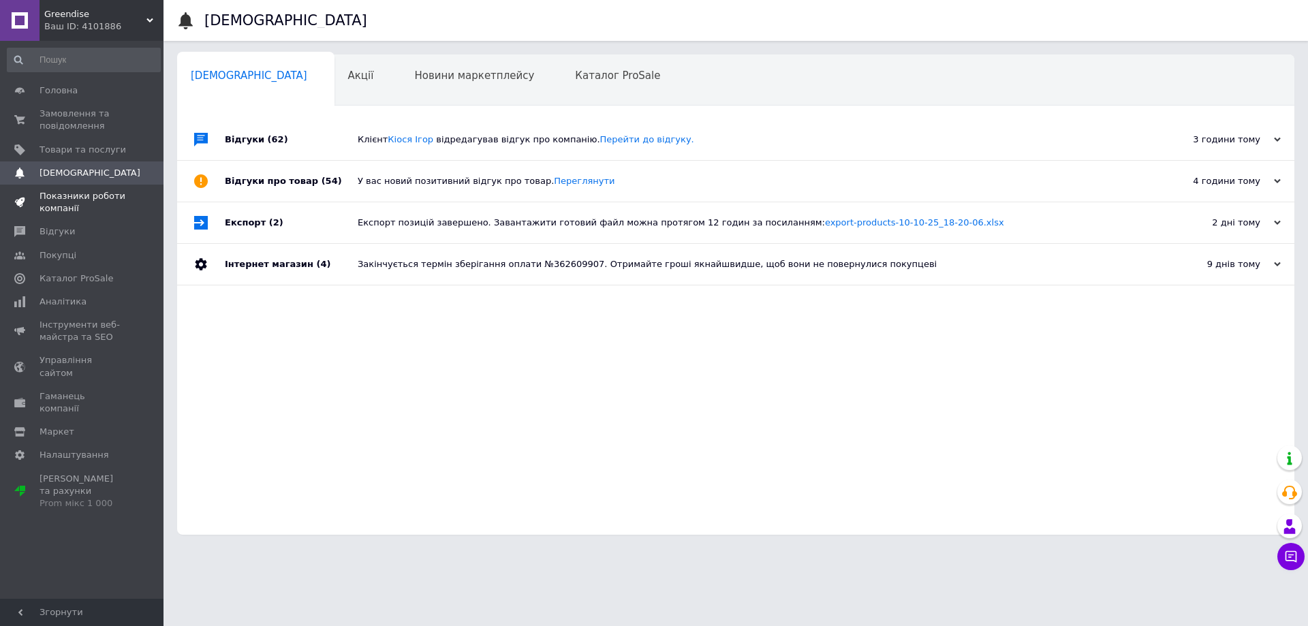
click at [45, 214] on span "Показники роботи компанії" at bounding box center [83, 202] width 87 height 25
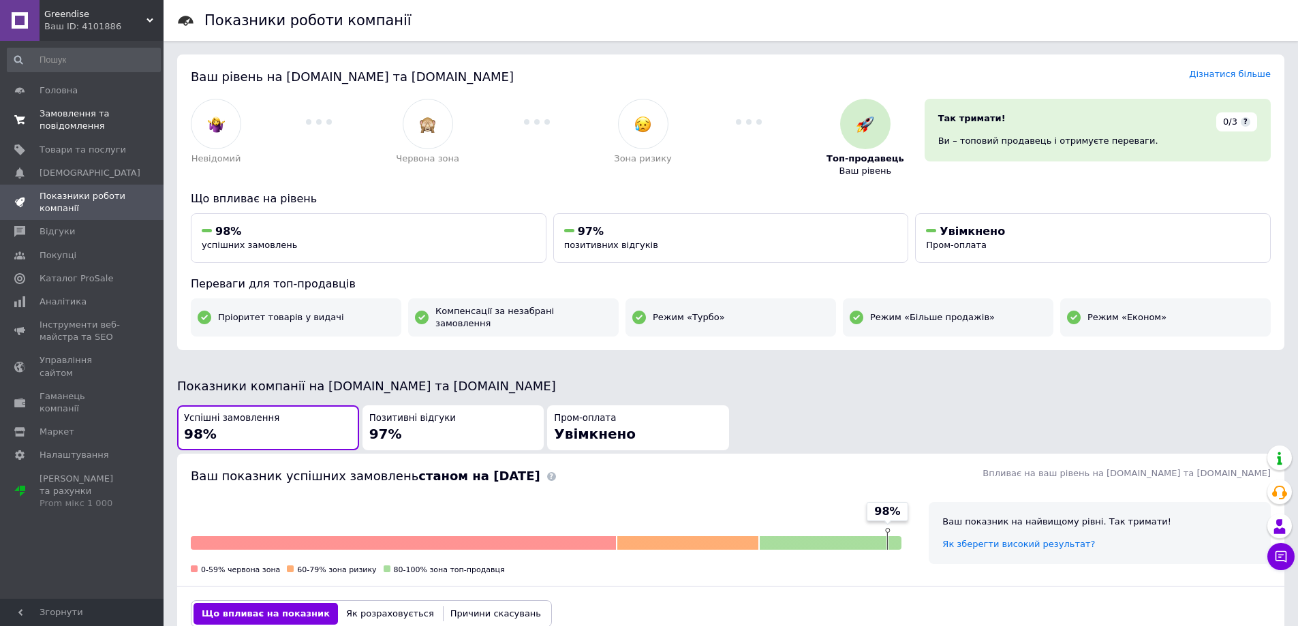
click at [50, 125] on span "Замовлення та повідомлення" at bounding box center [83, 120] width 87 height 25
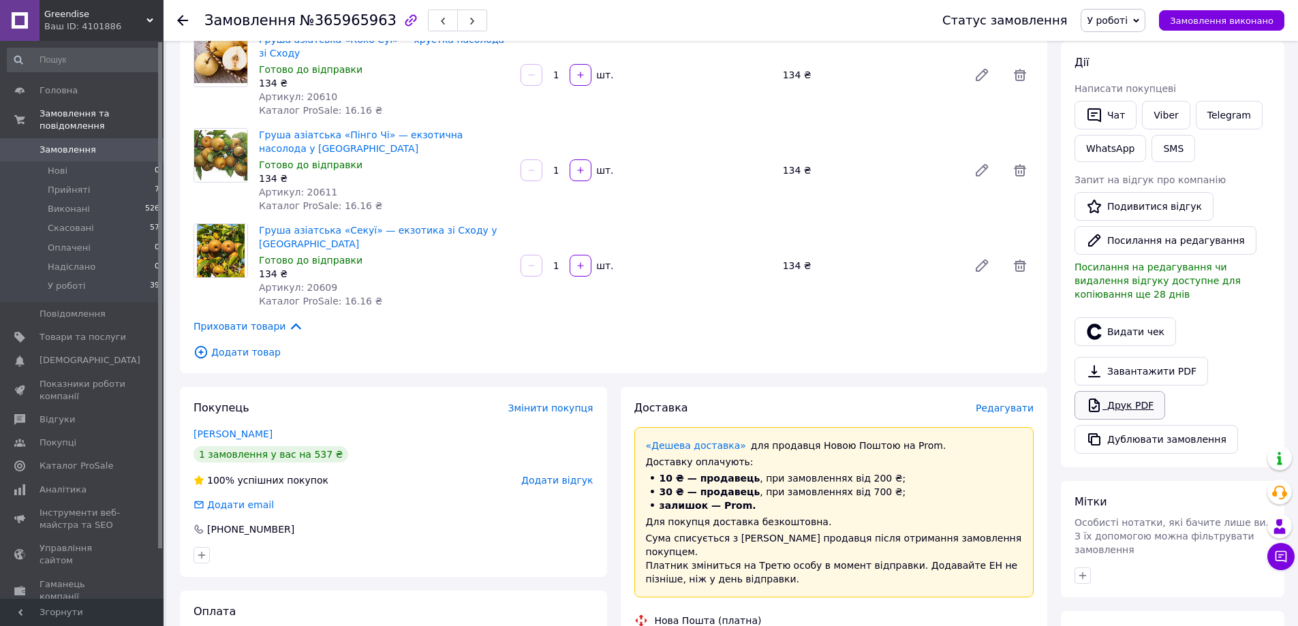
scroll to position [204, 0]
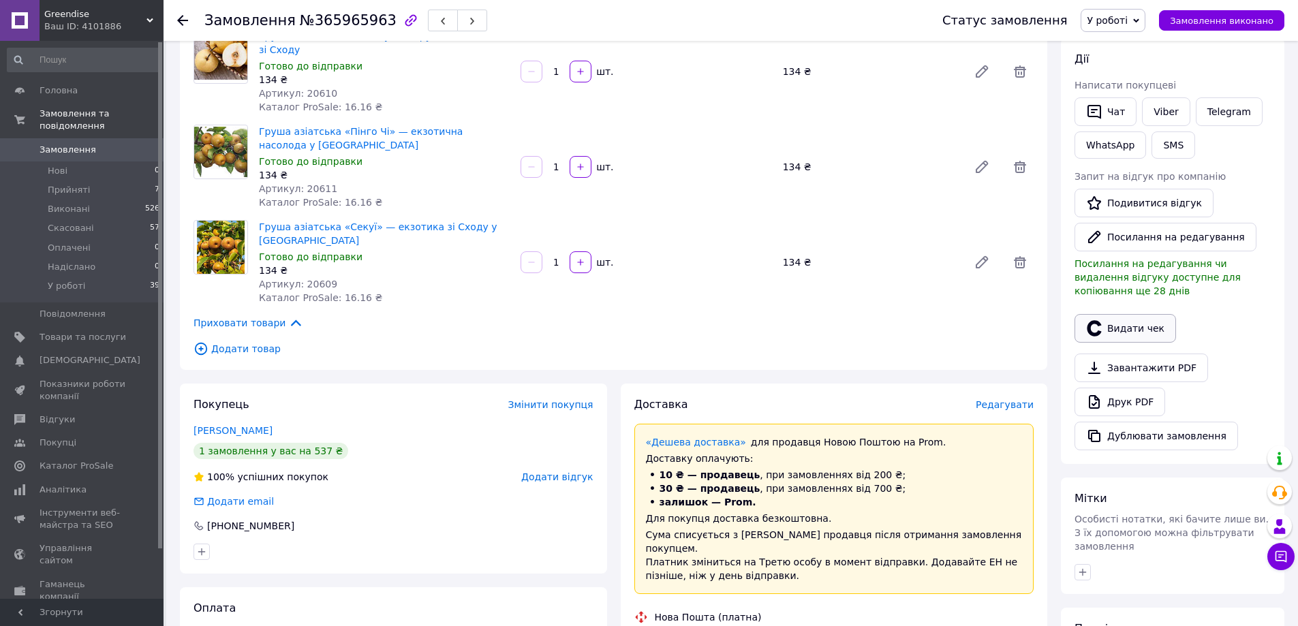
click at [1118, 316] on button "Видати чек" at bounding box center [1125, 328] width 102 height 29
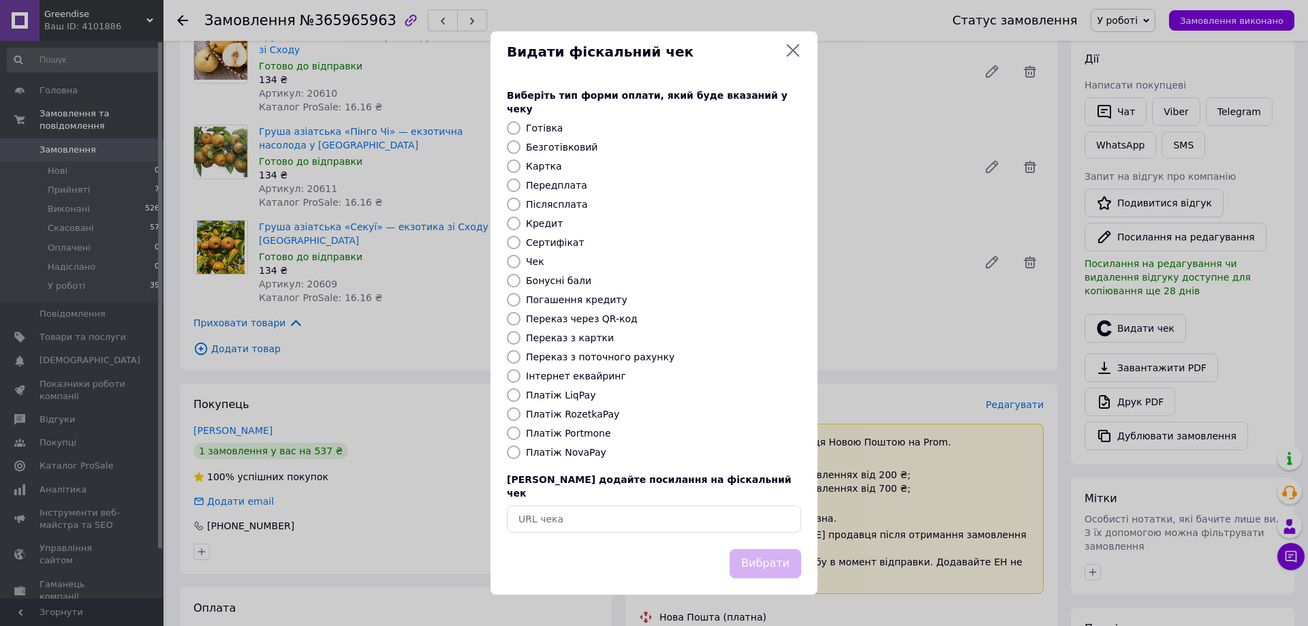
click at [455, 429] on div "Видати фіскальний чек Виберіть тип форми оплати, який буде вказаний у чеку Готі…" at bounding box center [654, 313] width 1308 height 626
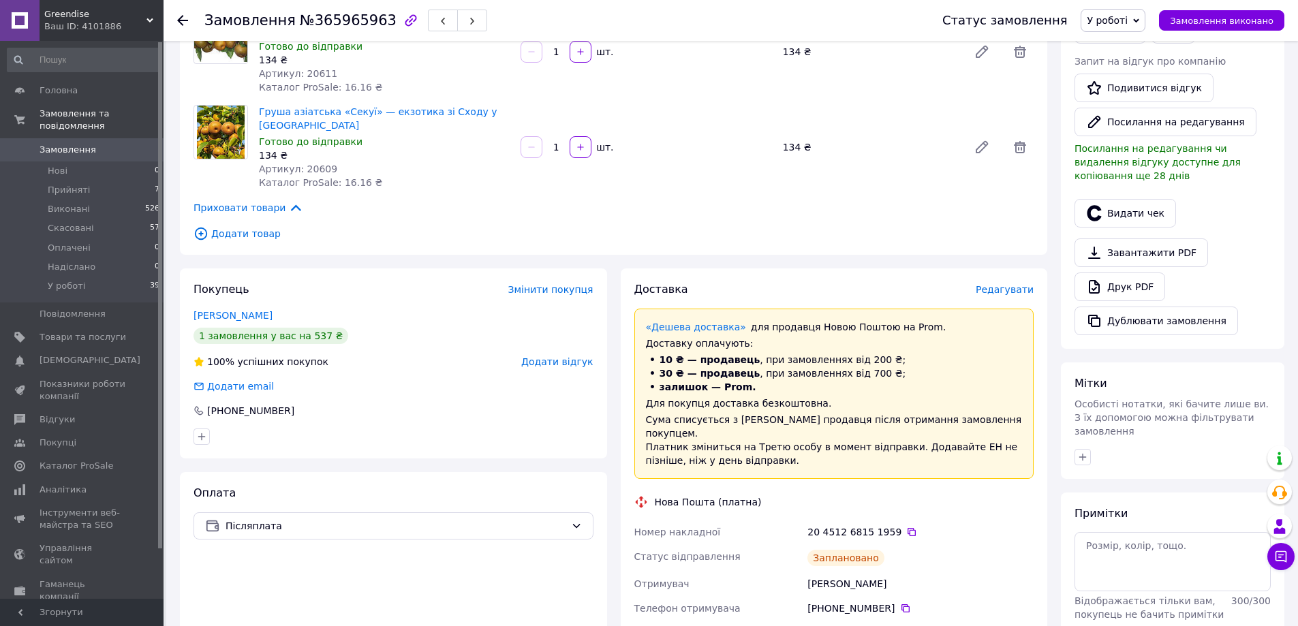
scroll to position [341, 0]
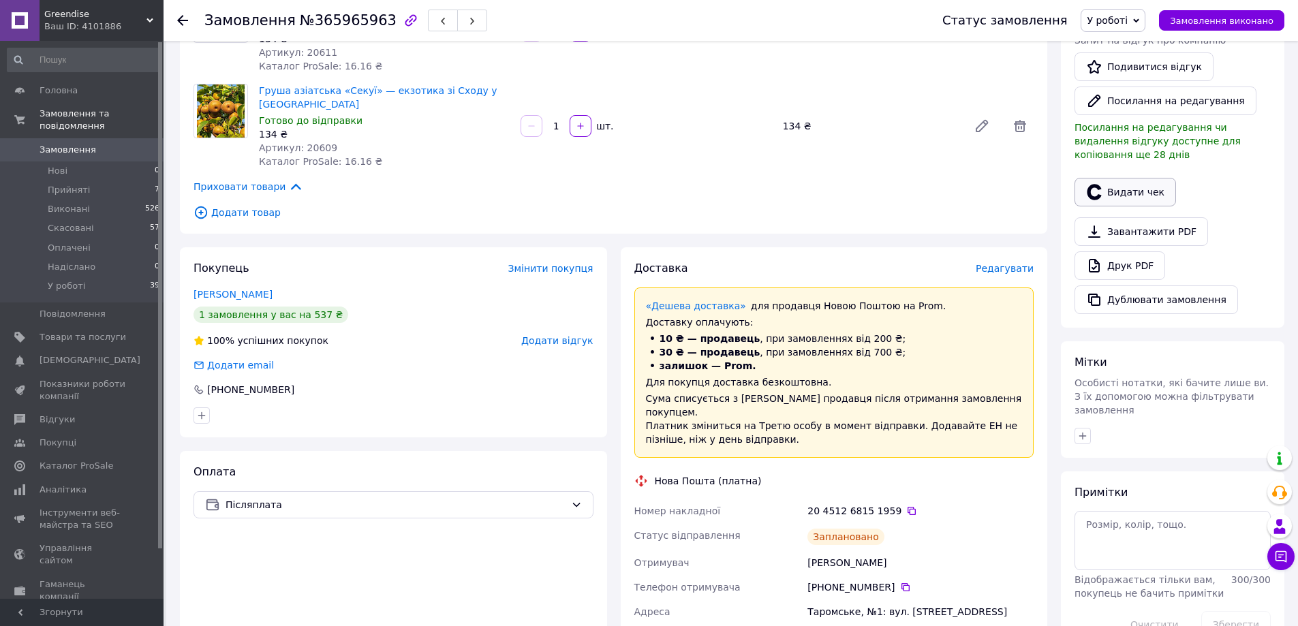
click at [1143, 178] on button "Видати чек" at bounding box center [1125, 192] width 102 height 29
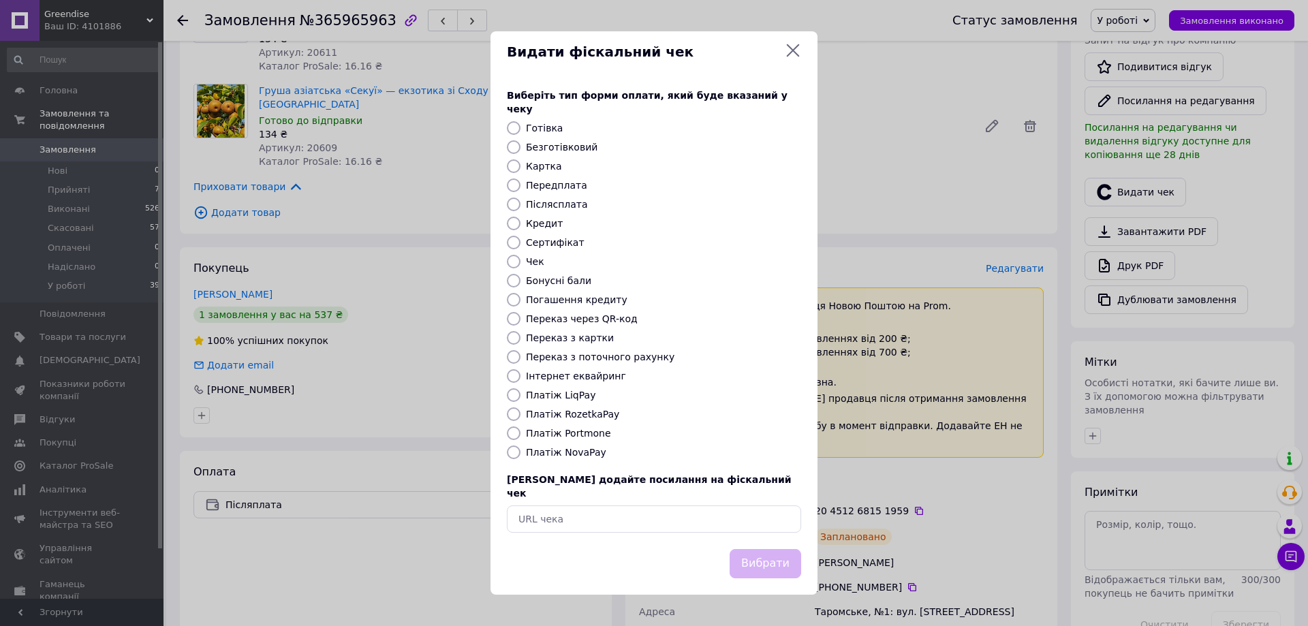
click at [560, 447] on label "Платіж NovaPay" at bounding box center [566, 452] width 80 height 11
click at [521, 447] on input "Платіж NovaPay" at bounding box center [514, 453] width 14 height 14
radio input "true"
click at [764, 559] on button "Вибрати" at bounding box center [766, 563] width 72 height 29
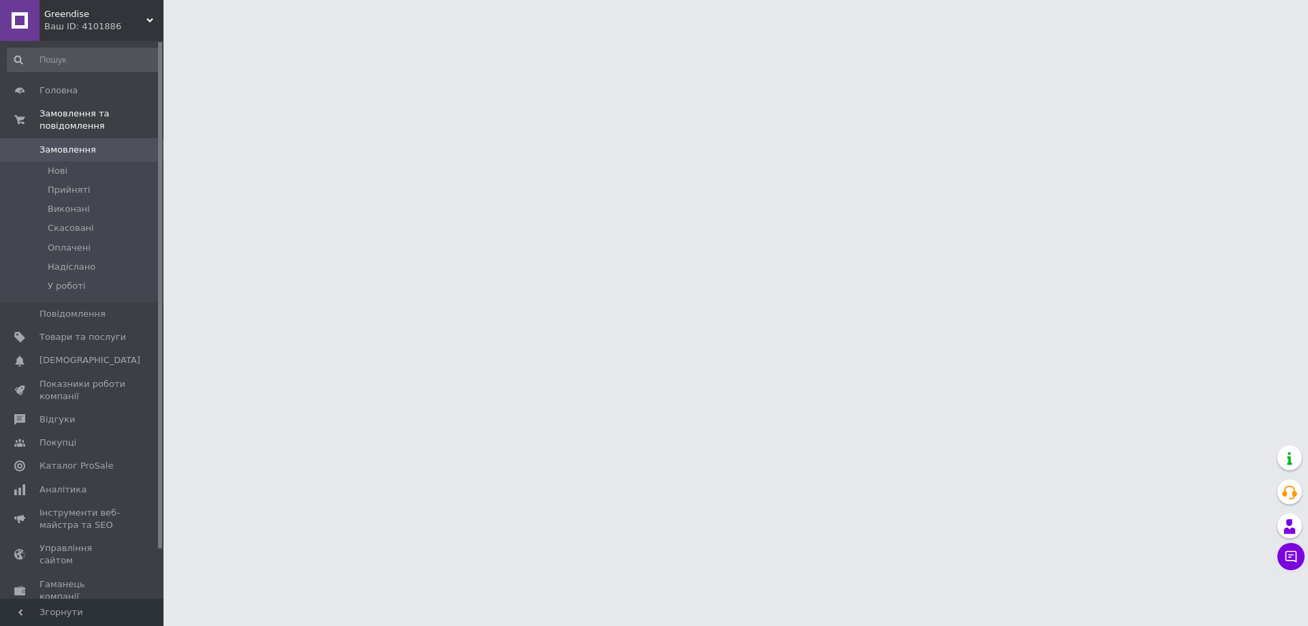
click at [839, 34] on html "Greendise Ваш ID: 4101886 Сайт Greendise Кабінет покупця Перевірити стан систем…" at bounding box center [654, 17] width 1308 height 34
